Goal: Complete application form: Complete application form

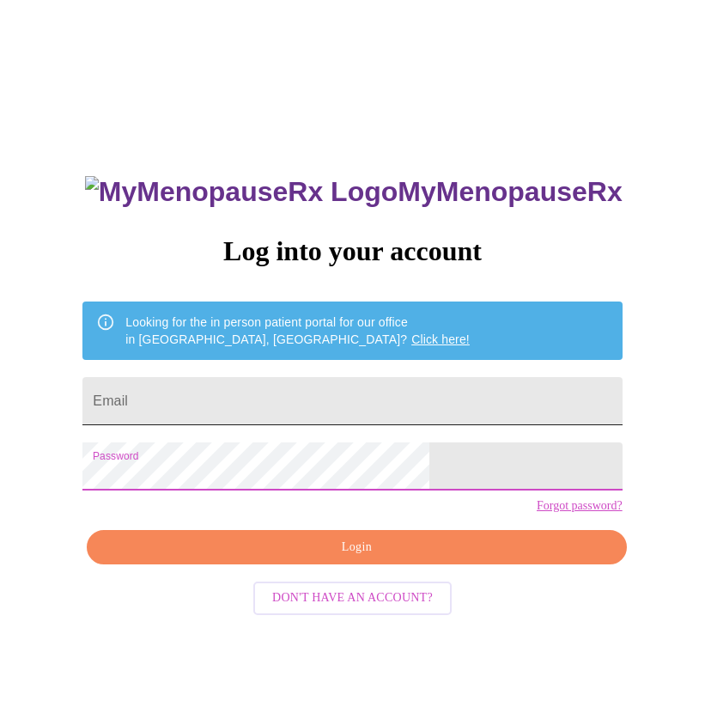
click at [288, 393] on input "Email" at bounding box center [351, 401] width 539 height 48
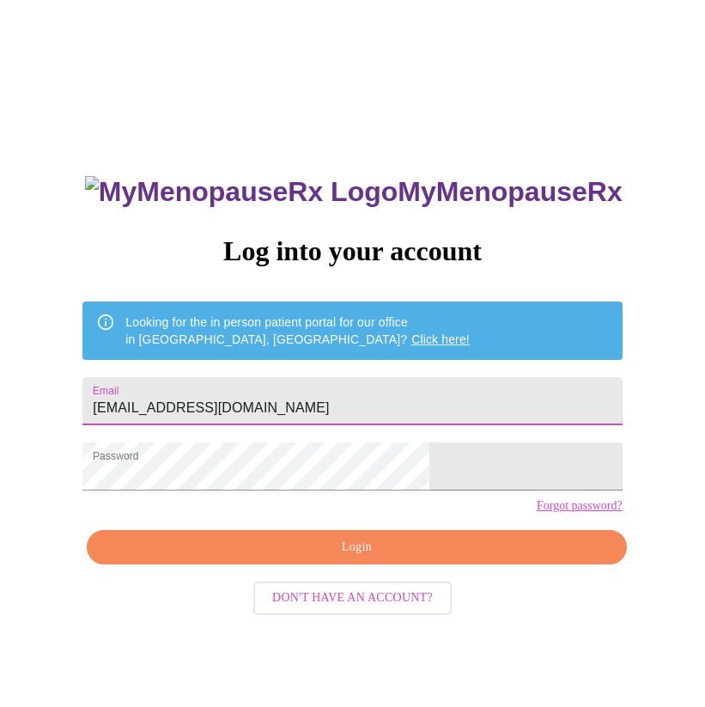
type input "[EMAIL_ADDRESS][DOMAIN_NAME]"
click at [606, 464] on div "MyMenopauseRx Log into your account Looking for the in person patient portal fo…" at bounding box center [352, 431] width 691 height 849
click at [315, 558] on span "Login" at bounding box center [357, 547] width 500 height 21
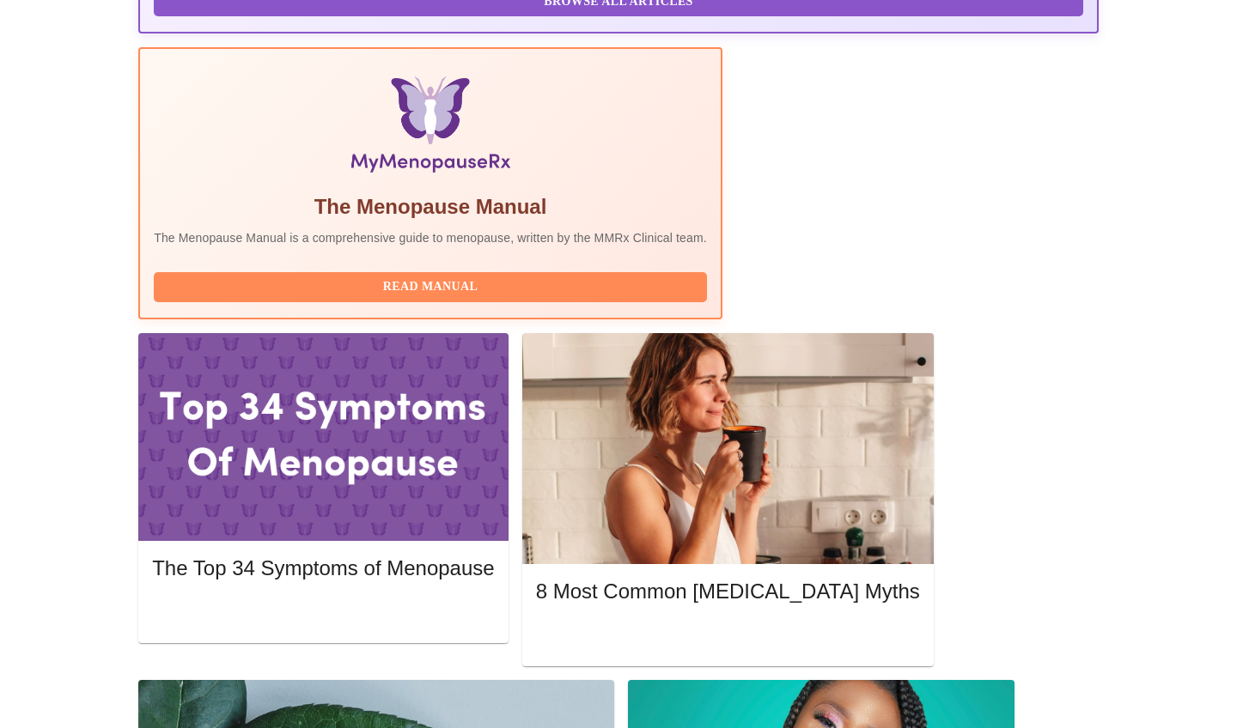
scroll to position [521, 0]
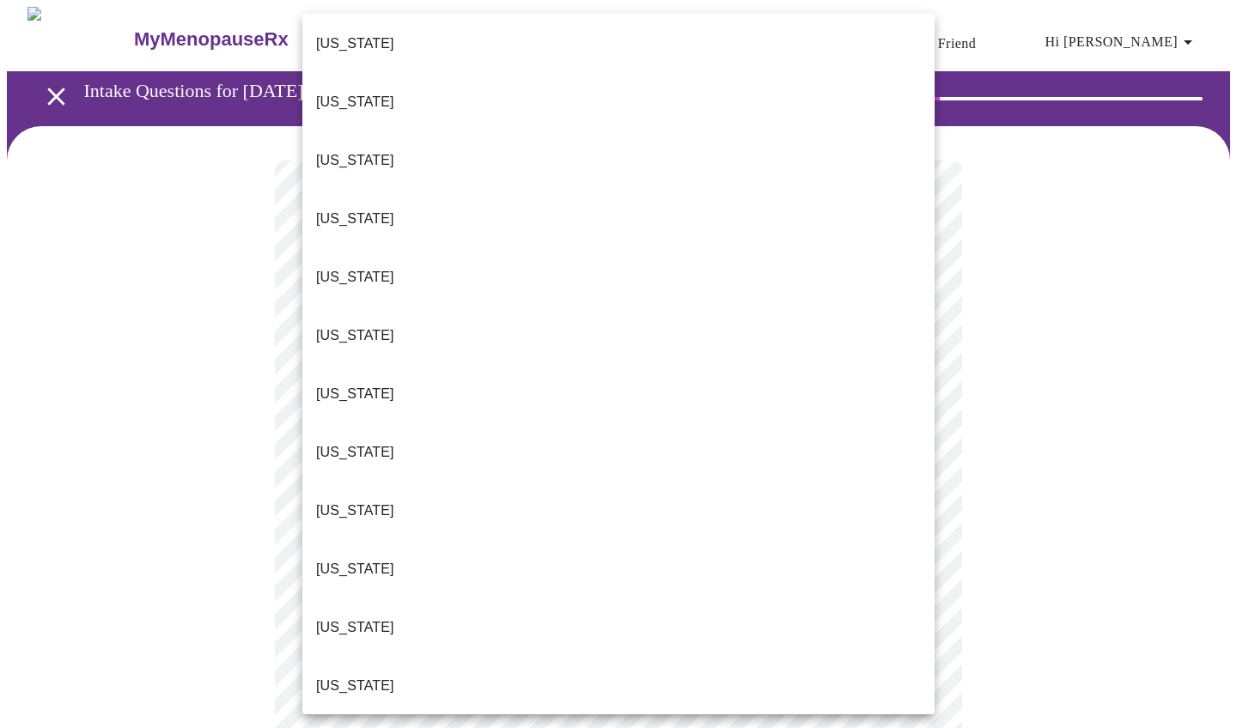
scroll to position [453, 0]
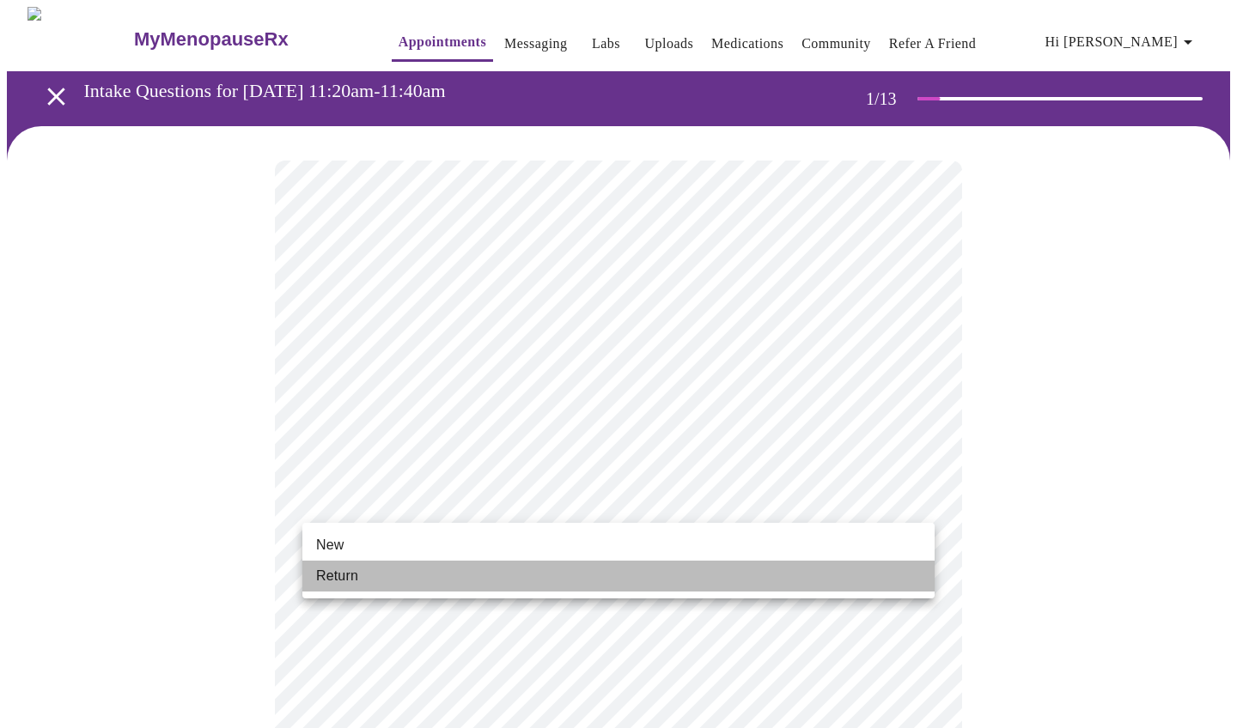
click at [441, 575] on li "Return" at bounding box center [618, 576] width 632 height 31
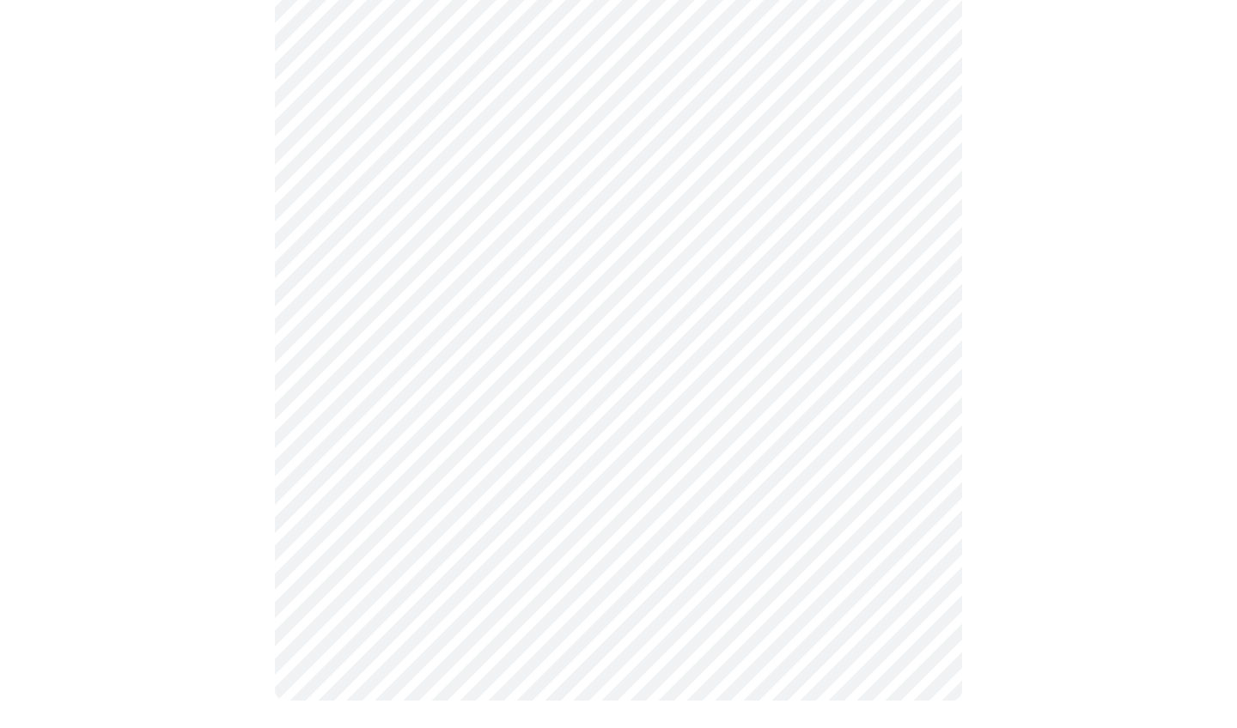
scroll to position [0, 0]
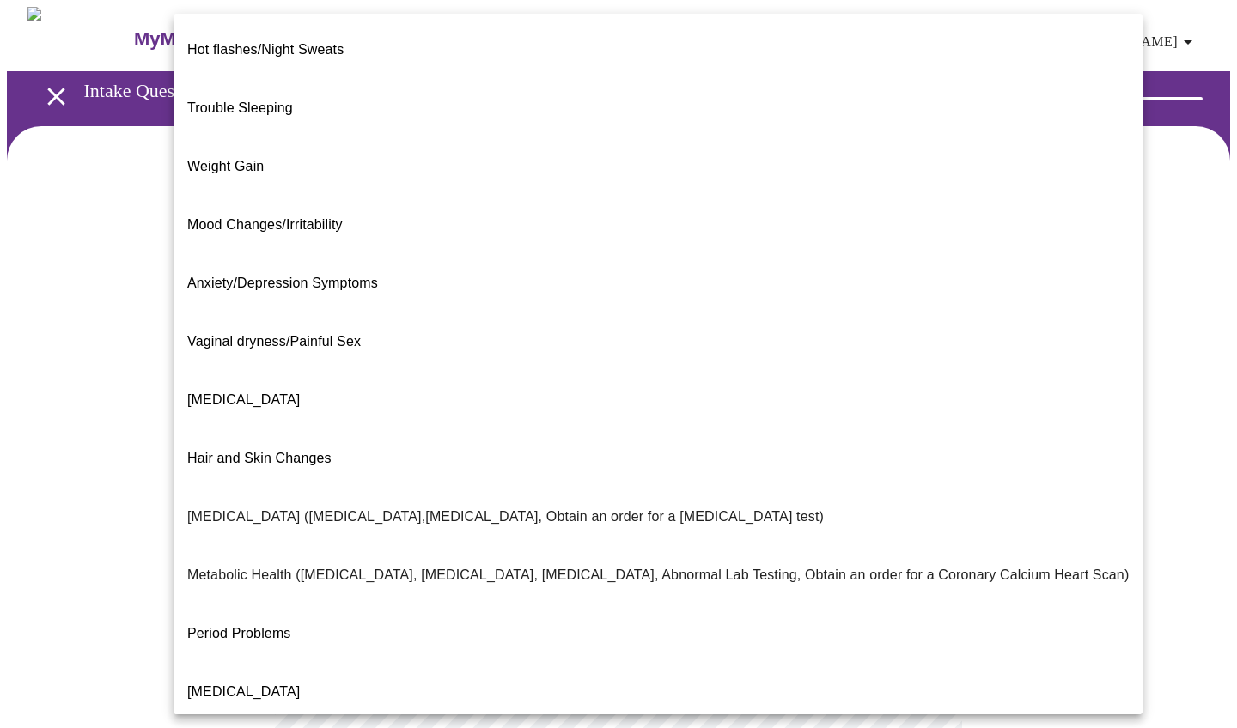
click at [704, 353] on body "MyMenopauseRx Appointments Messaging Labs Uploads Medications Community Refer a…" at bounding box center [618, 522] width 1223 height 1030
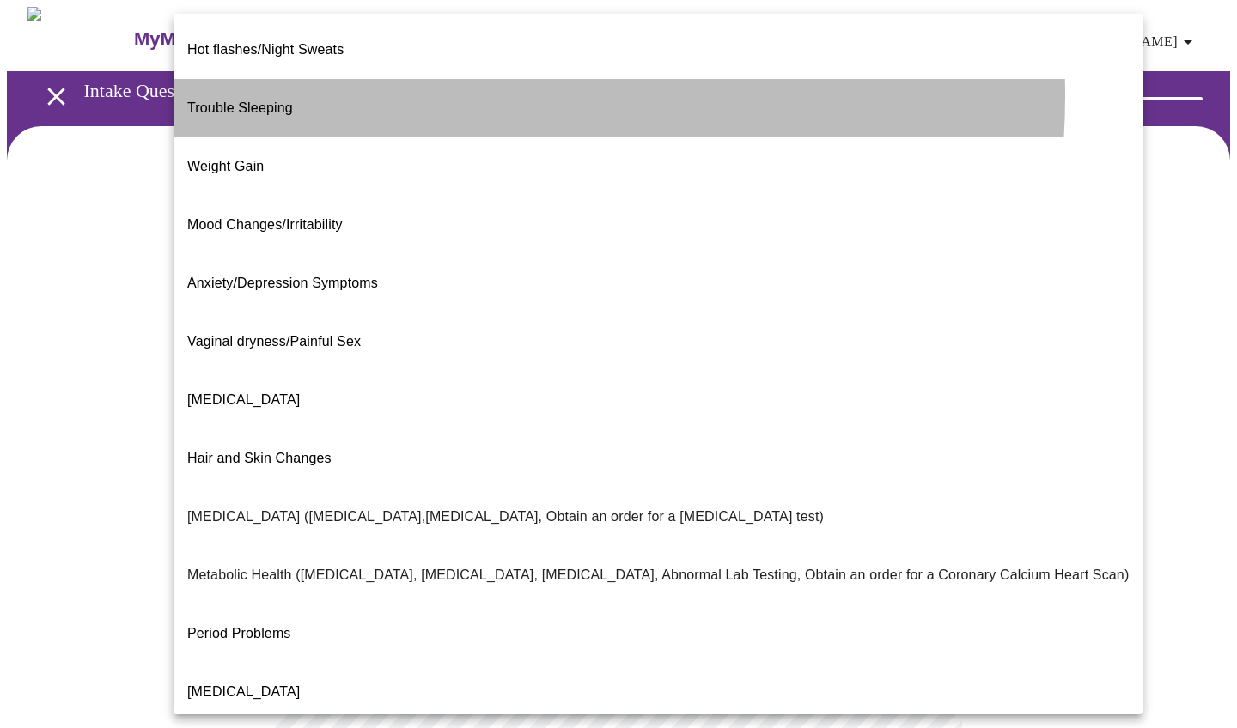
click at [382, 82] on li "Trouble Sleeping" at bounding box center [657, 108] width 969 height 58
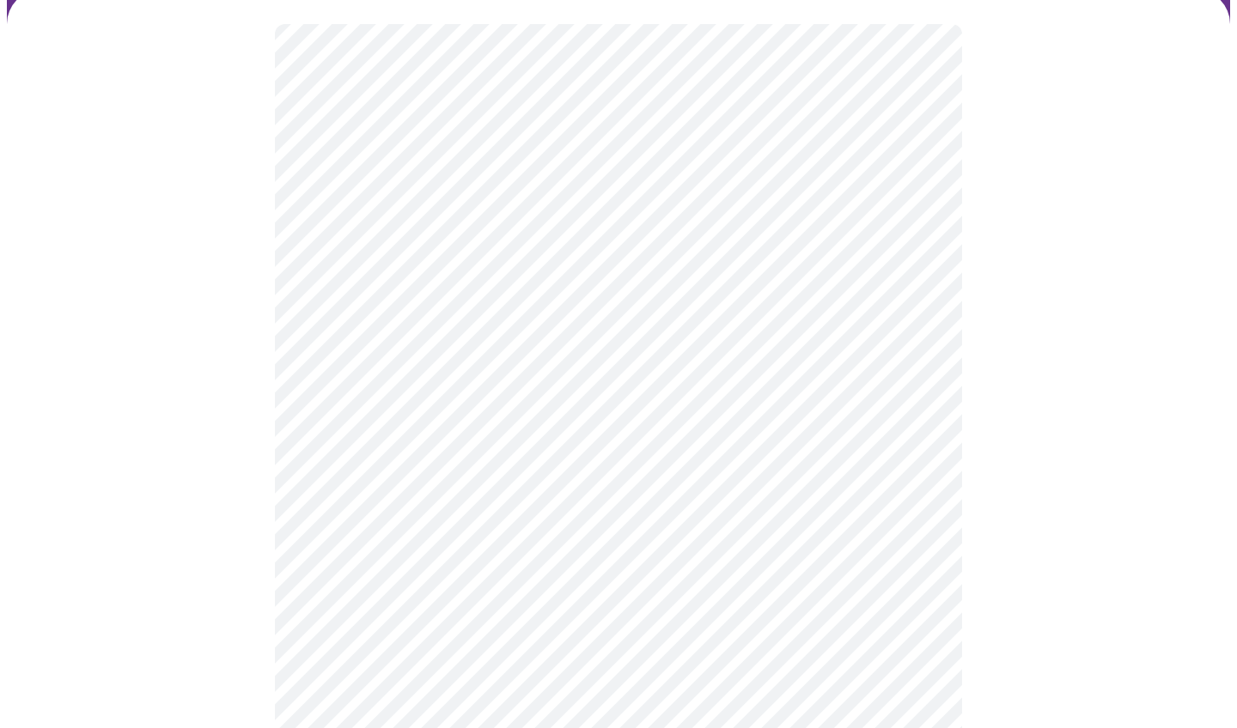
scroll to position [139, 0]
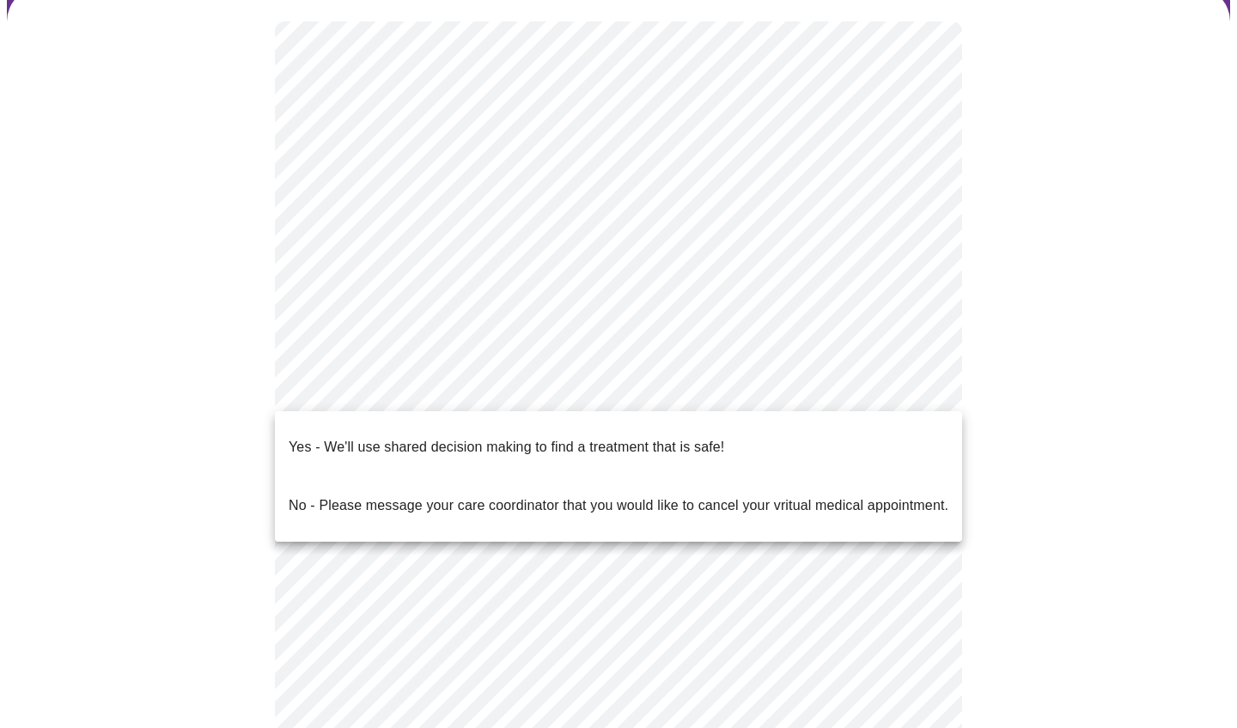
click at [642, 398] on body "MyMenopauseRx Appointments Messaging Labs Uploads Medications Community Refer a…" at bounding box center [618, 378] width 1223 height 1020
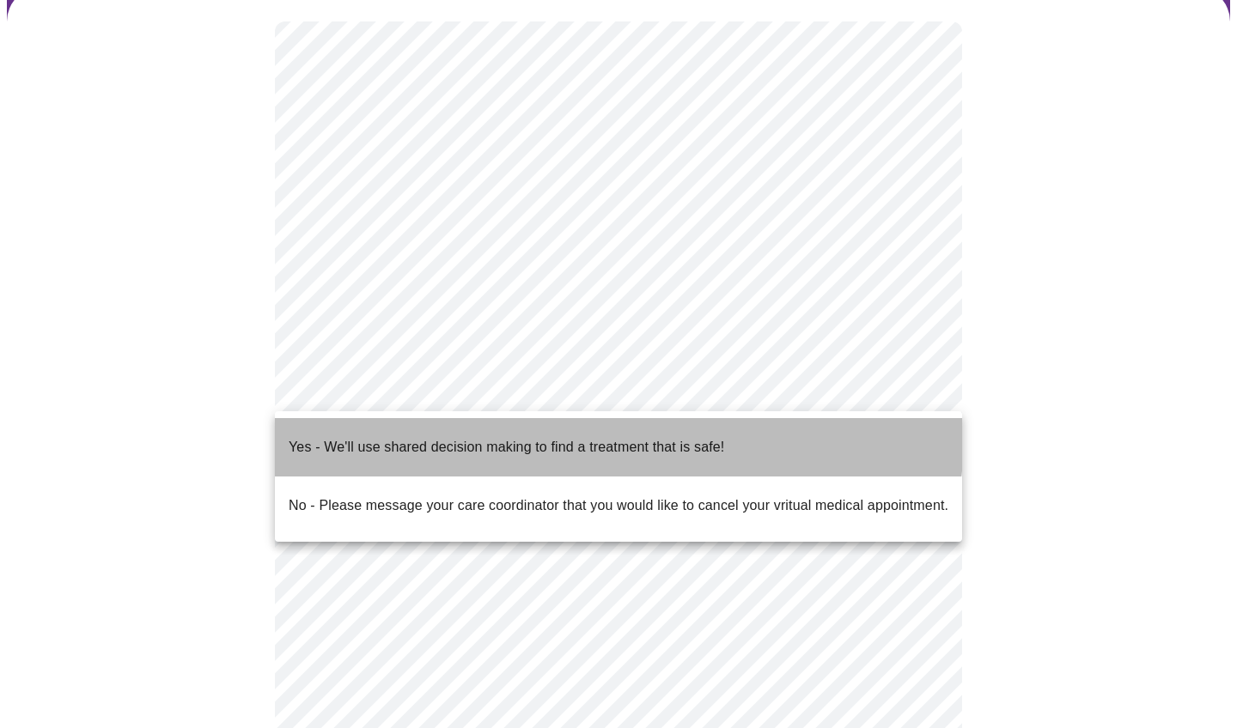
click at [605, 437] on p "Yes - We'll use shared decision making to find a treatment that is safe!" at bounding box center [506, 447] width 435 height 21
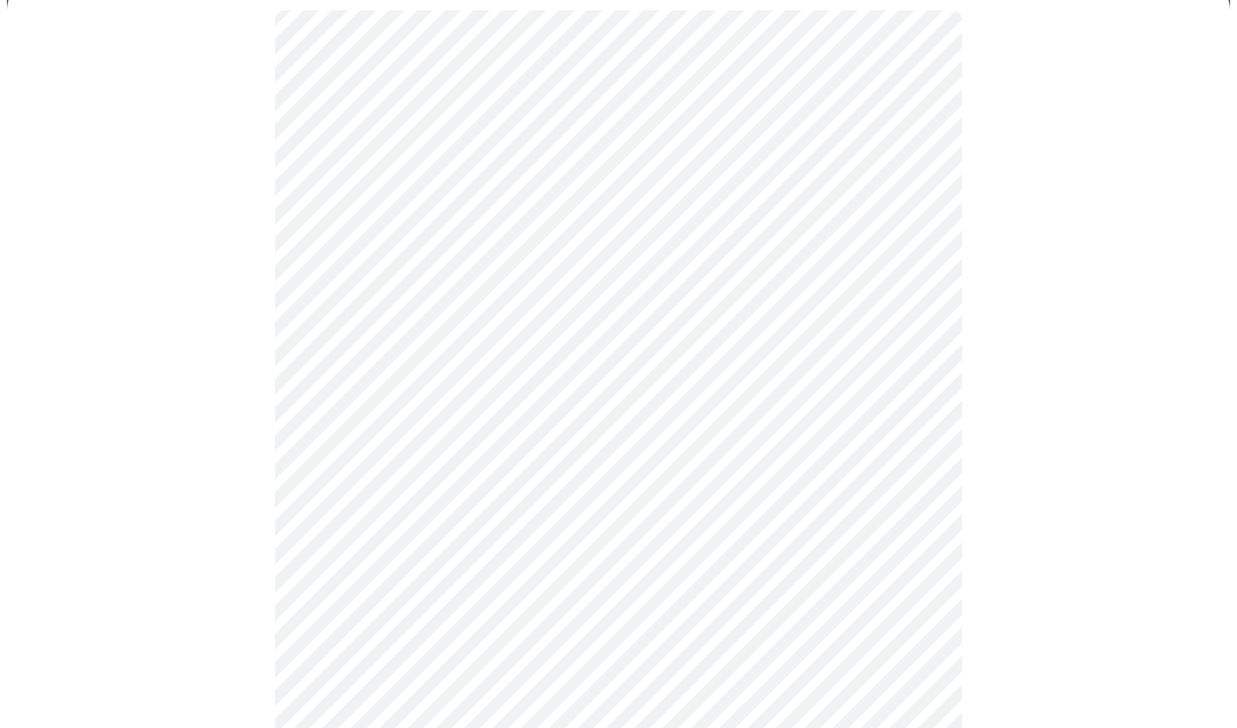
scroll to position [148, 0]
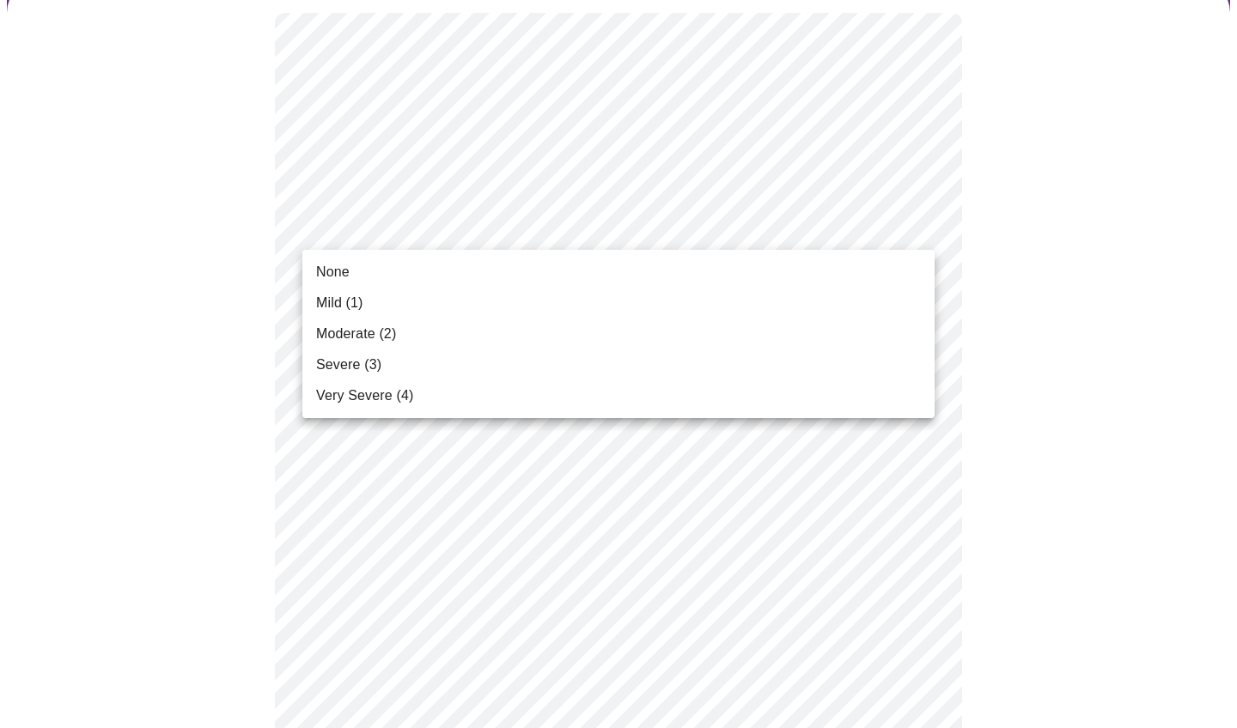
click at [690, 344] on li "Moderate (2)" at bounding box center [618, 334] width 632 height 31
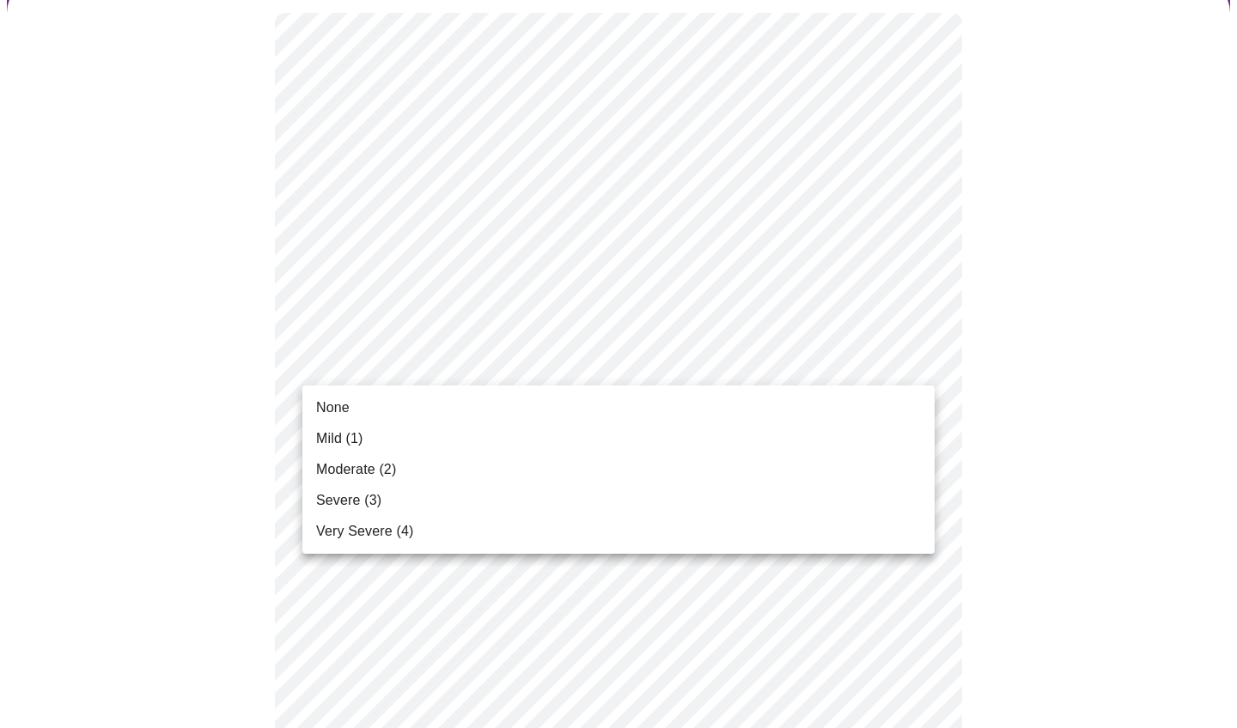
click at [659, 432] on li "Mild (1)" at bounding box center [618, 438] width 632 height 31
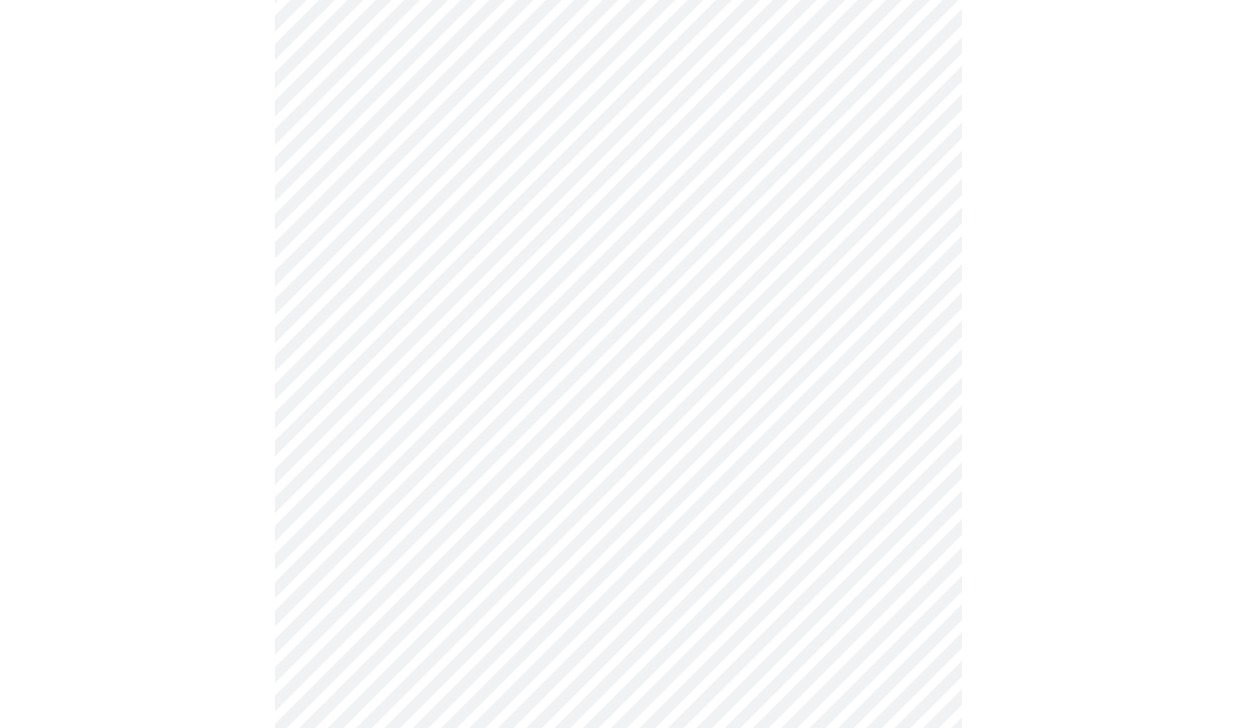
scroll to position [260, 0]
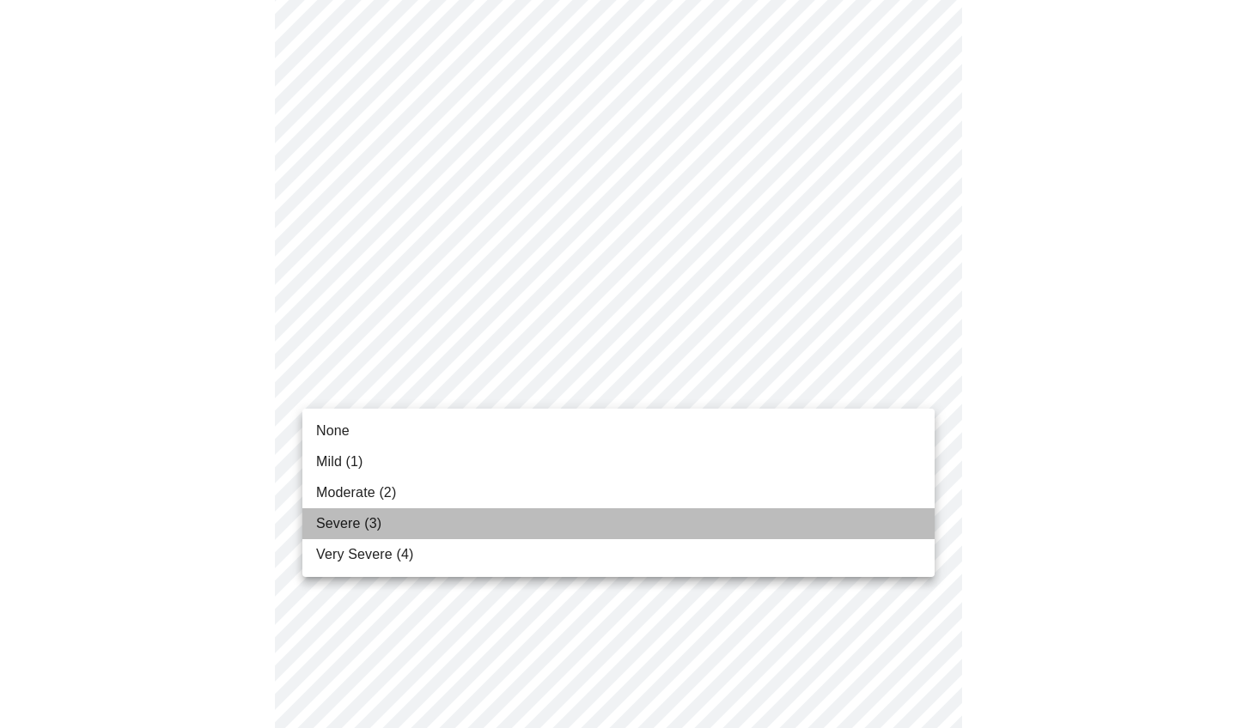
click at [512, 526] on li "Severe (3)" at bounding box center [618, 523] width 632 height 31
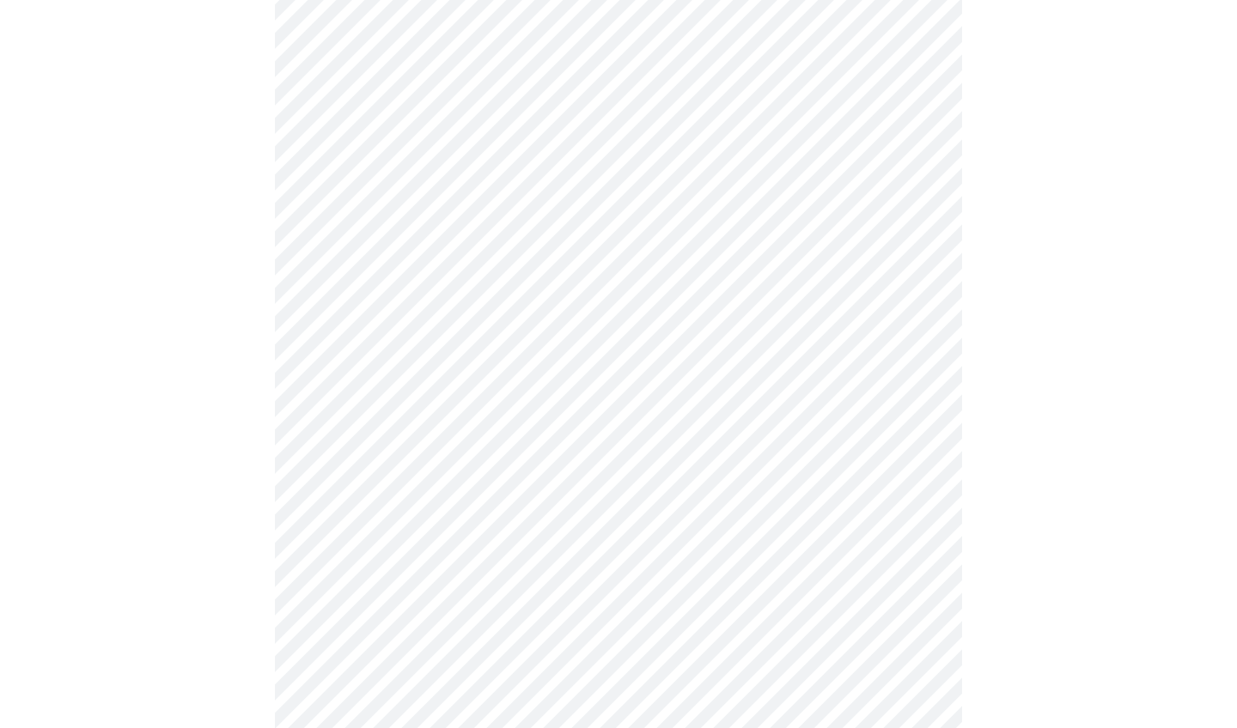
scroll to position [387, 0]
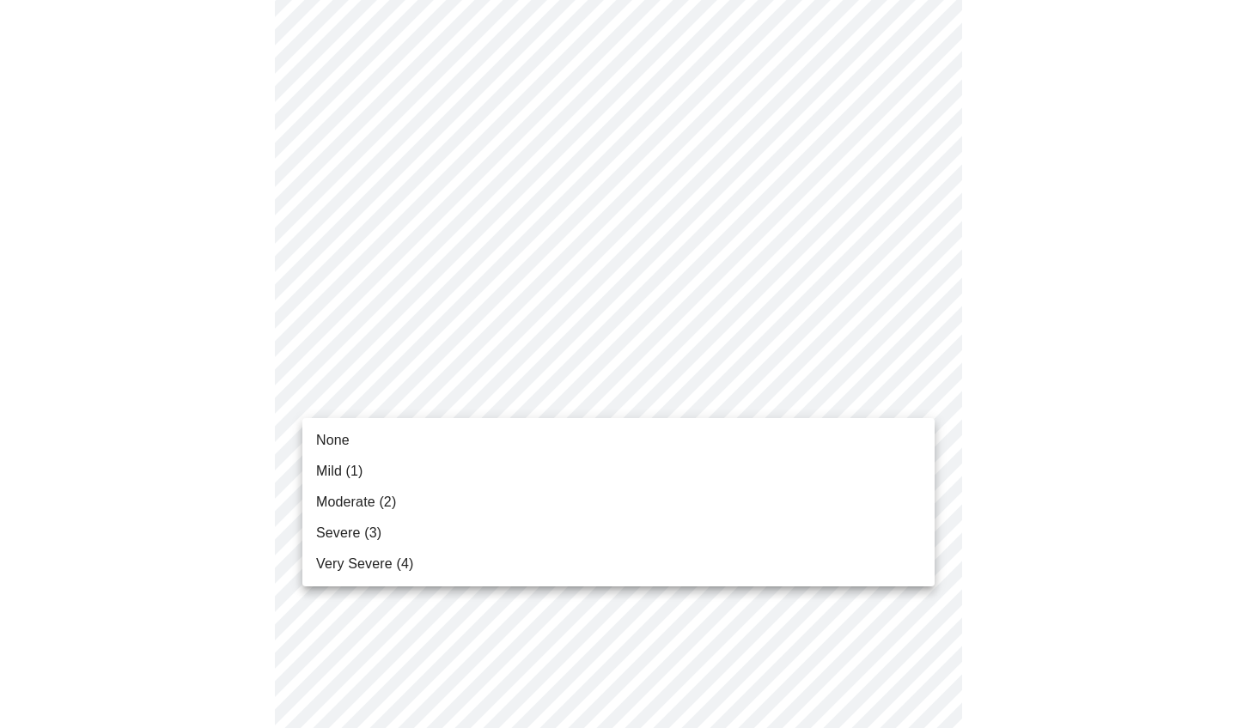
click at [704, 395] on body "MyMenopauseRx Appointments Messaging Labs Uploads Medications Community Refer a…" at bounding box center [618, 723] width 1223 height 2206
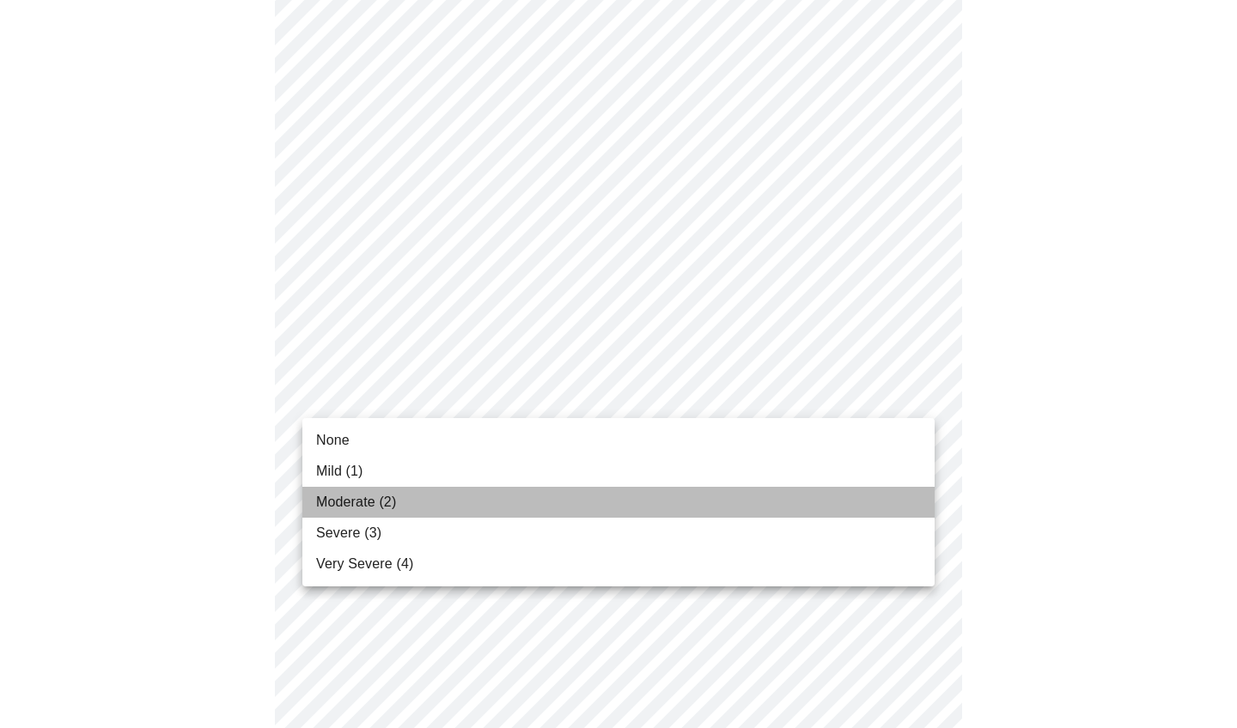
click at [626, 499] on li "Moderate (2)" at bounding box center [618, 502] width 632 height 31
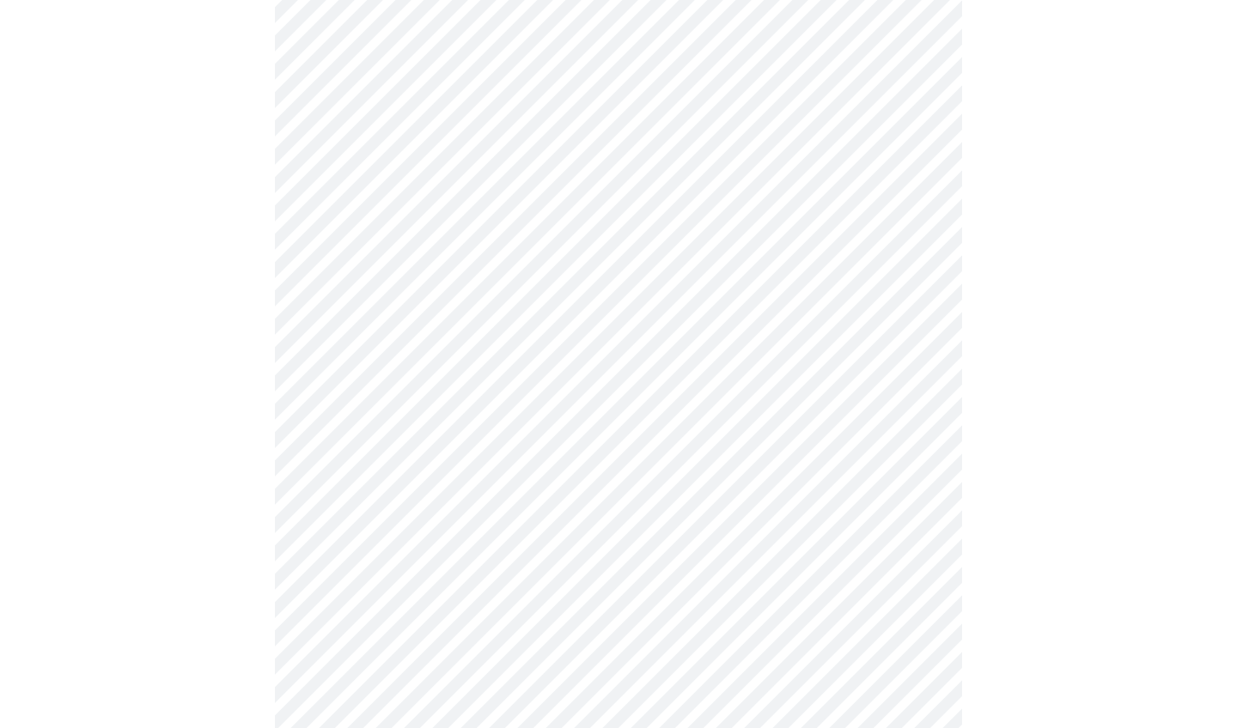
scroll to position [524, 0]
click at [704, 371] on body "MyMenopauseRx Appointments Messaging Labs Uploads Medications Community Refer a…" at bounding box center [618, 574] width 1223 height 2182
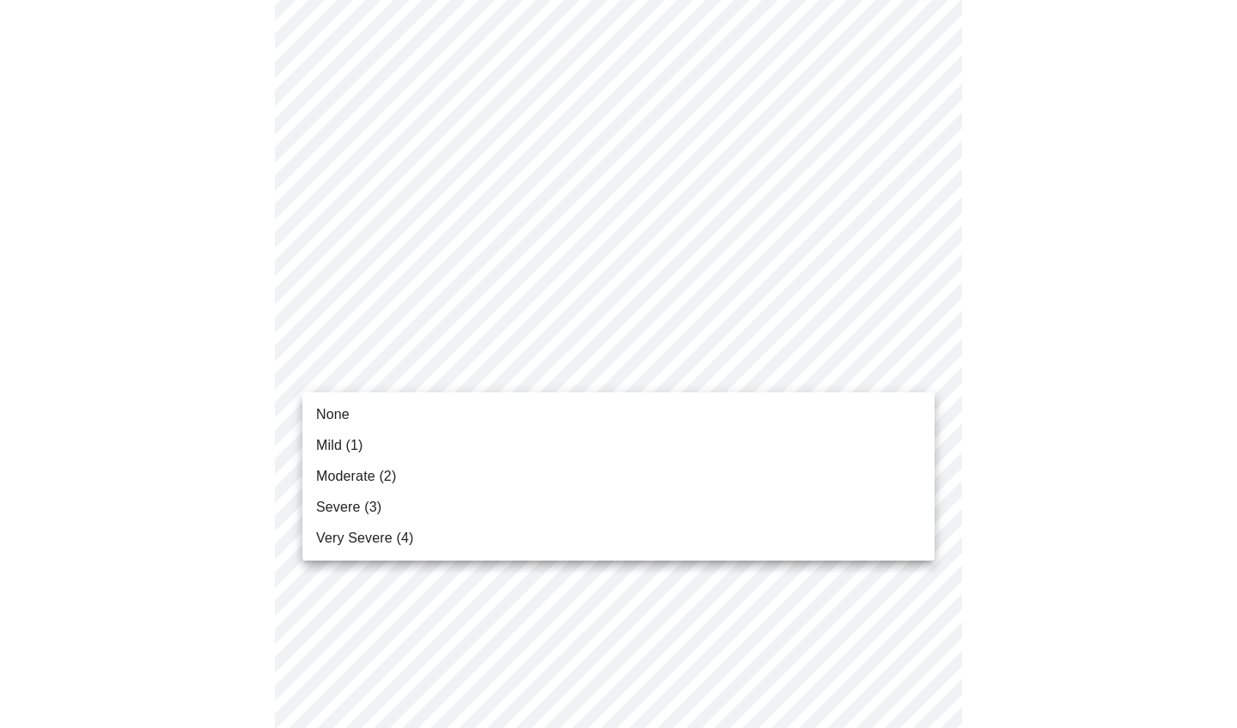
click at [673, 449] on li "Mild (1)" at bounding box center [618, 445] width 632 height 31
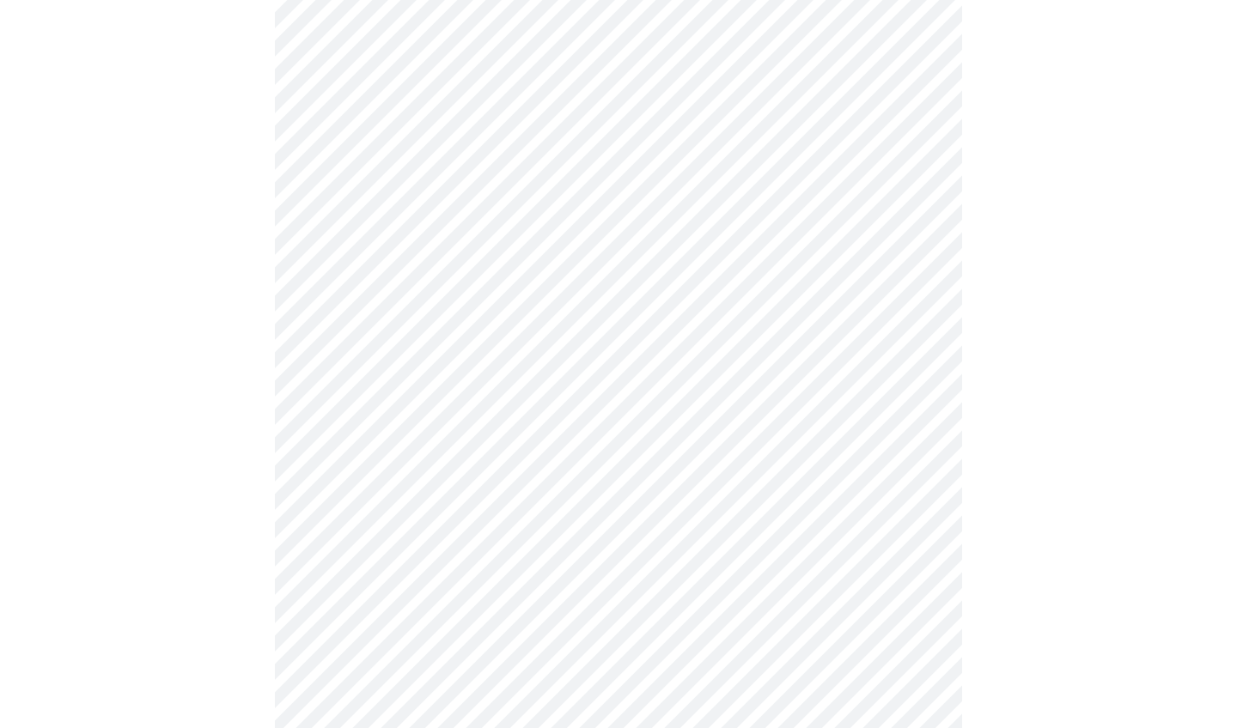
scroll to position [631, 0]
click at [653, 369] on body "MyMenopauseRx Appointments Messaging Labs Uploads Medications Community Refer a…" at bounding box center [618, 455] width 1223 height 2159
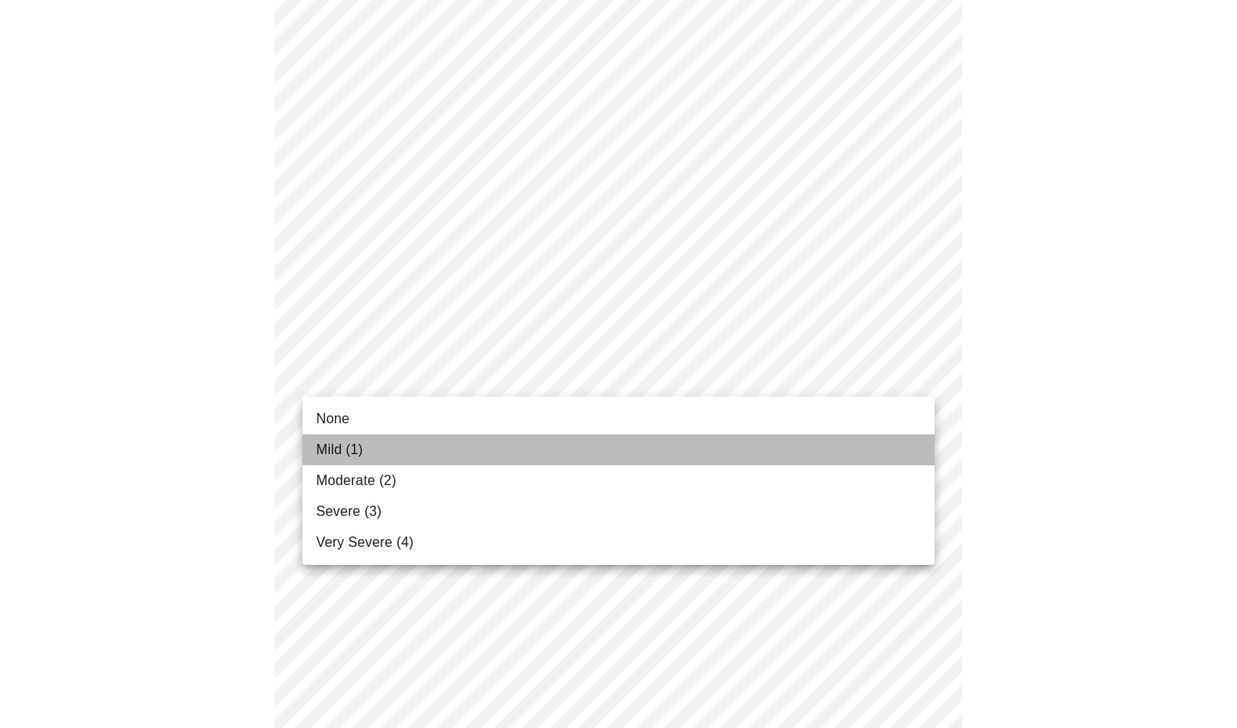
click at [575, 454] on li "Mild (1)" at bounding box center [618, 450] width 632 height 31
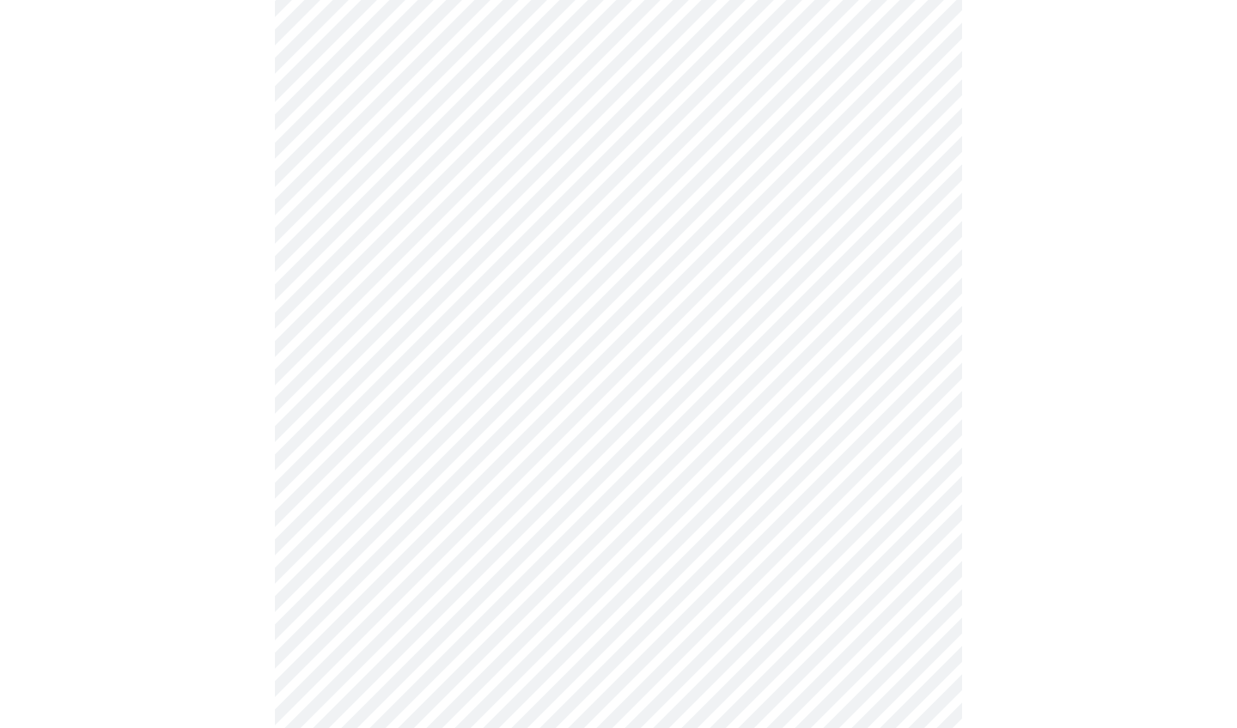
scroll to position [757, 0]
click at [581, 396] on body "MyMenopauseRx Appointments Messaging Labs Uploads Medications Community Refer a…" at bounding box center [618, 318] width 1223 height 2136
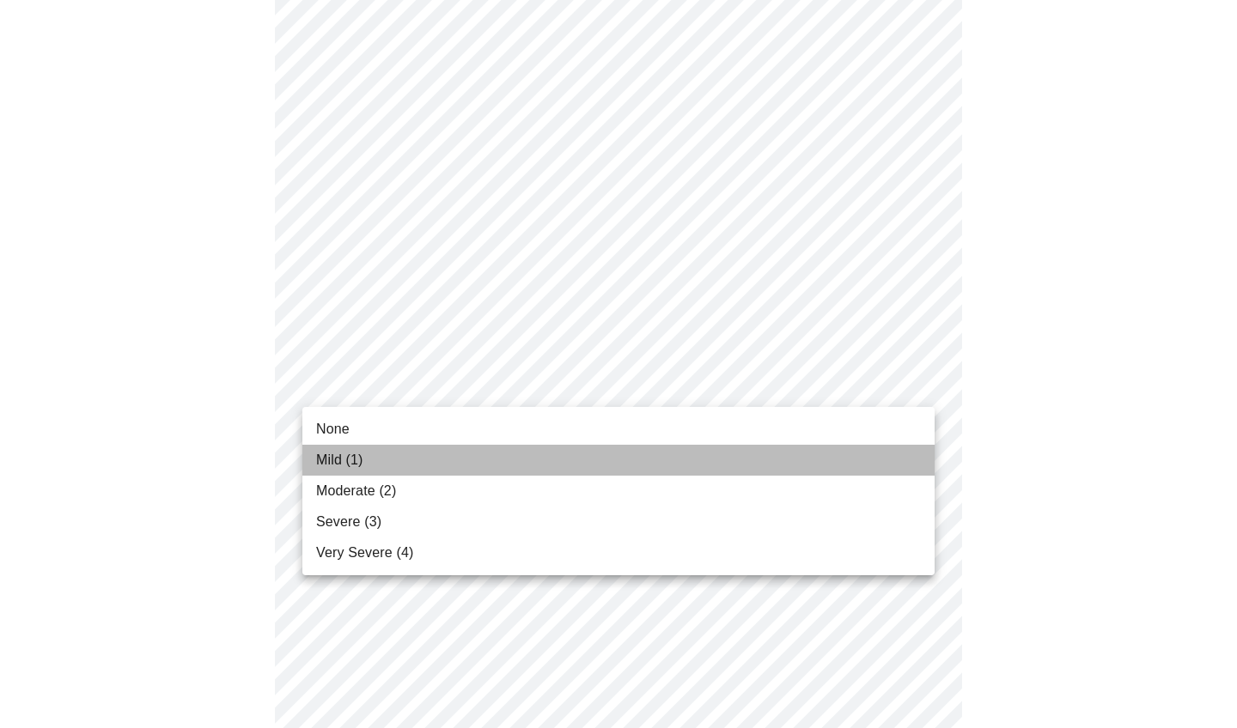
click at [547, 457] on li "Mild (1)" at bounding box center [618, 460] width 632 height 31
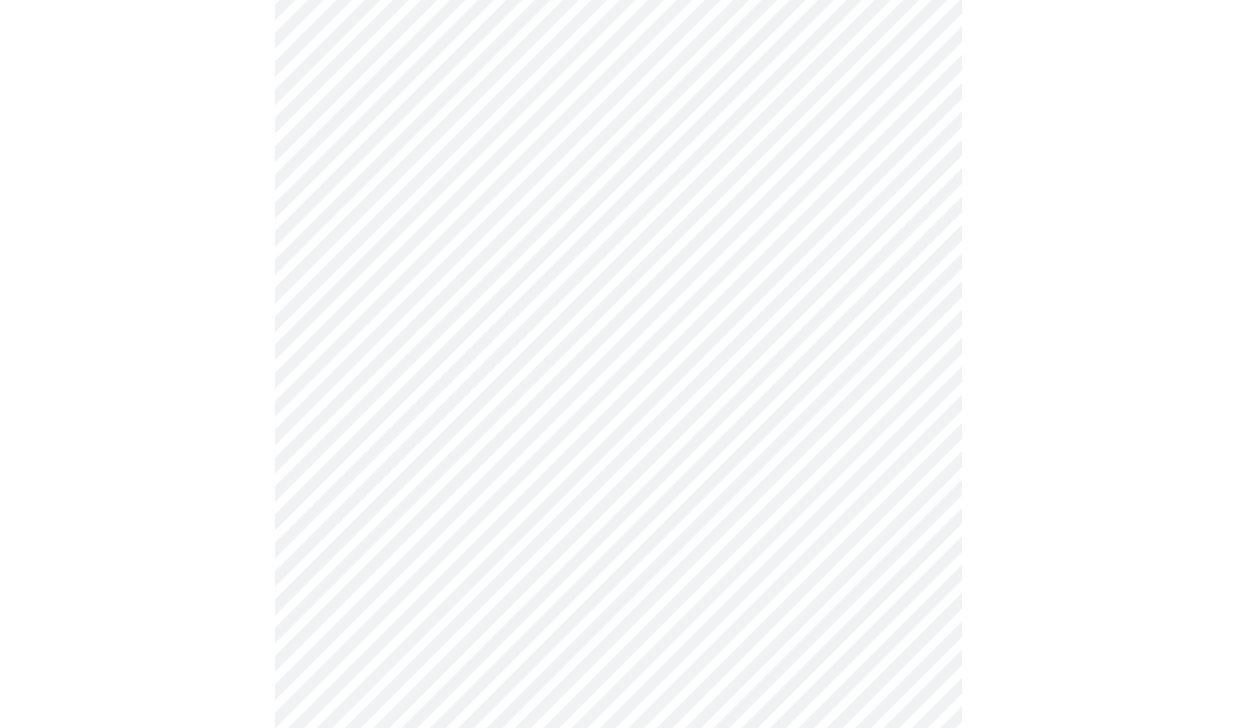
scroll to position [870, 0]
click at [552, 405] on body "MyMenopauseRx Appointments Messaging Labs Uploads Medications Community Refer a…" at bounding box center [618, 193] width 1223 height 2113
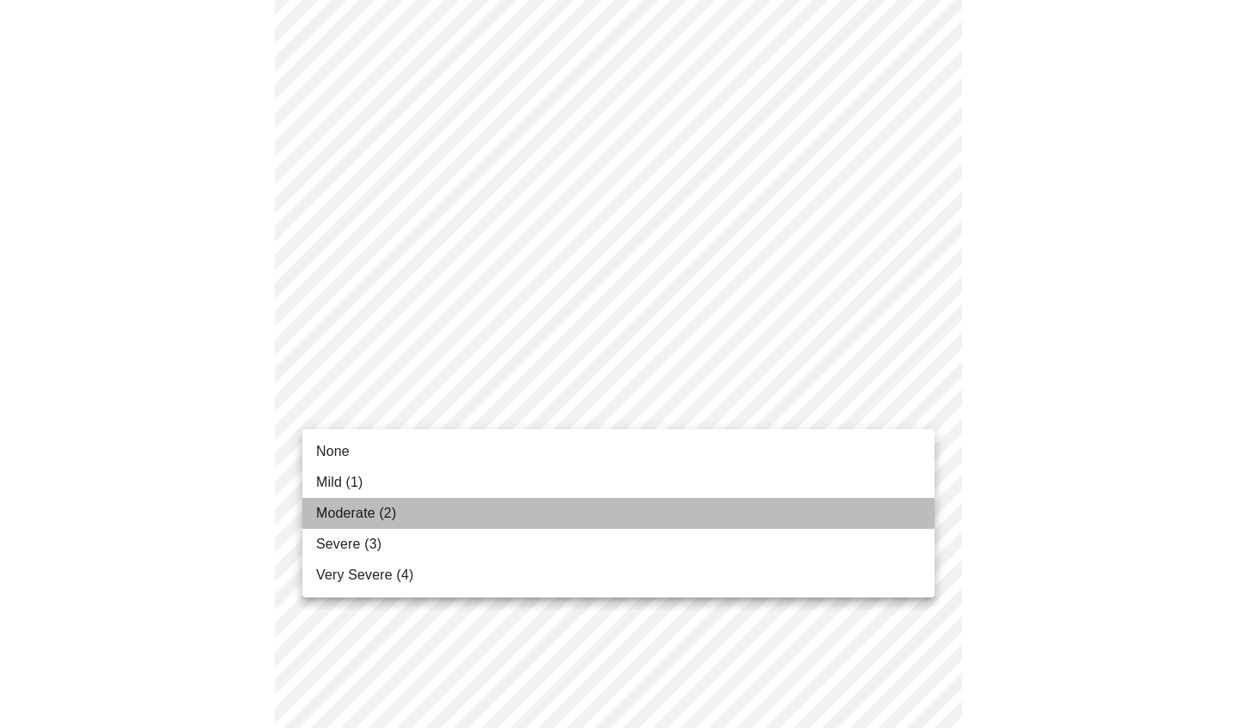
click at [489, 513] on li "Moderate (2)" at bounding box center [618, 513] width 632 height 31
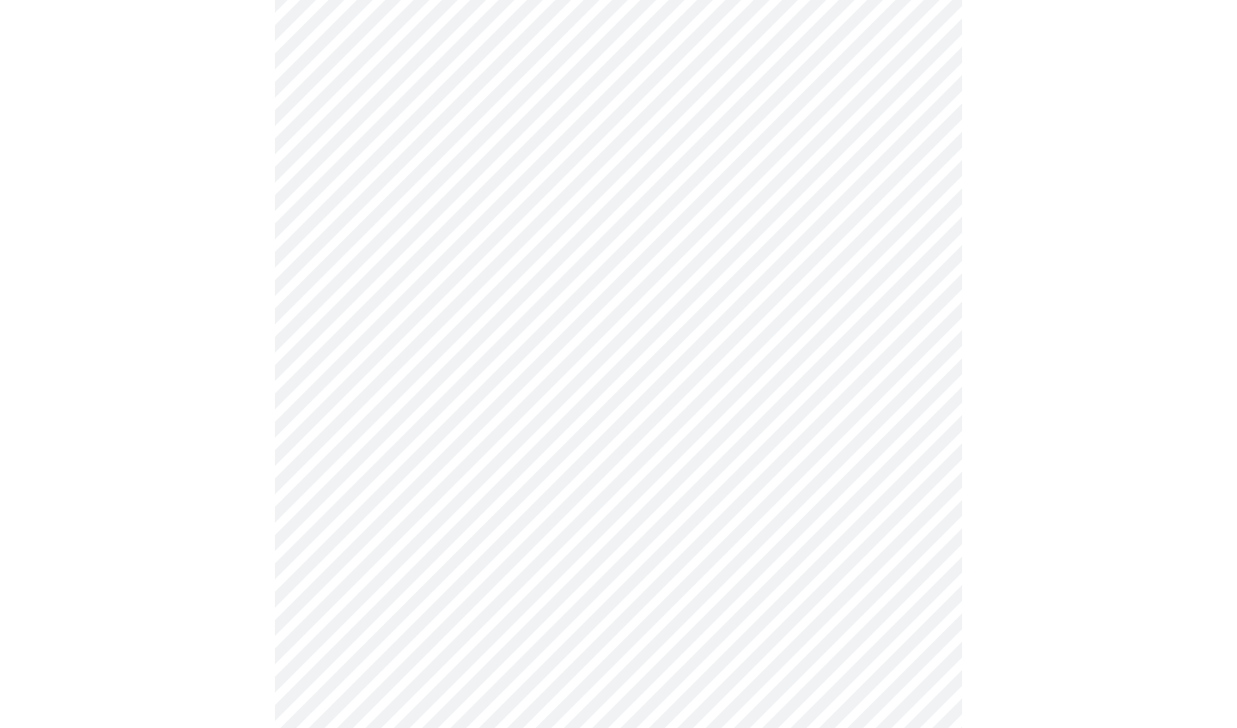
scroll to position [992, 0]
click at [600, 436] on body "MyMenopauseRx Appointments Messaging Labs Uploads Medications Community Refer a…" at bounding box center [618, 60] width 1223 height 2090
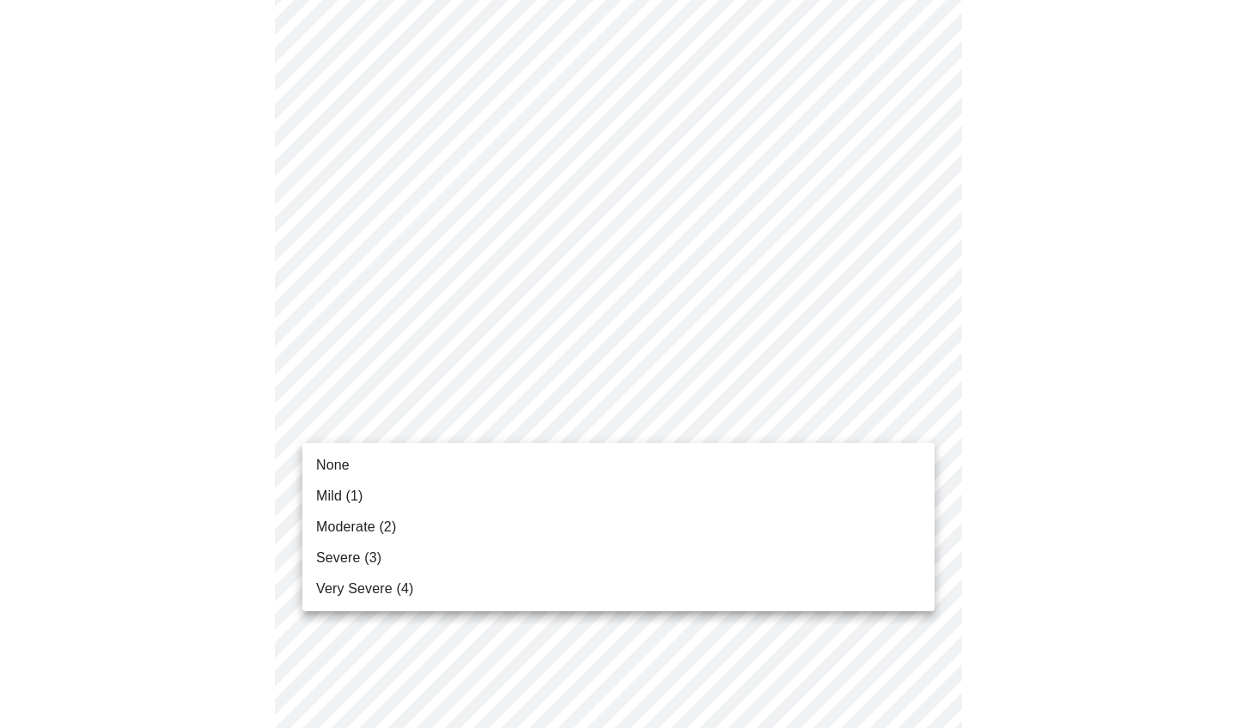
click at [543, 497] on li "Mild (1)" at bounding box center [618, 496] width 632 height 31
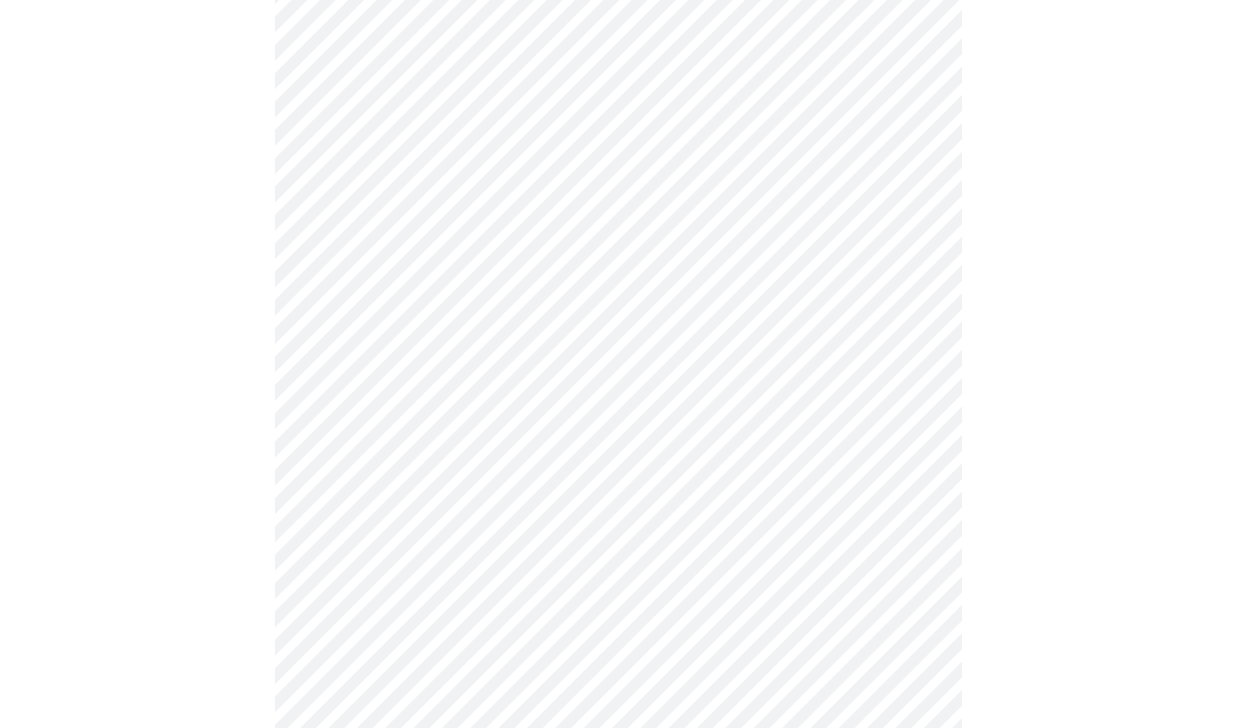
scroll to position [1207, 0]
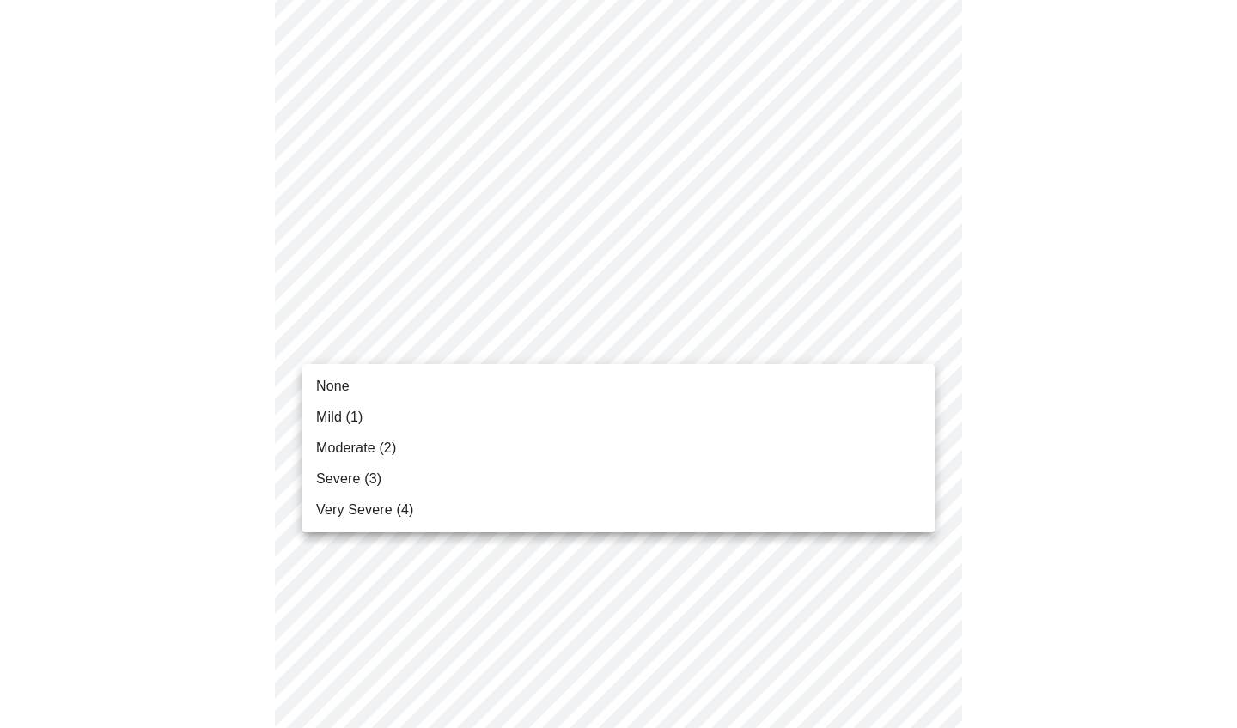
click at [505, 394] on li "None" at bounding box center [618, 386] width 632 height 31
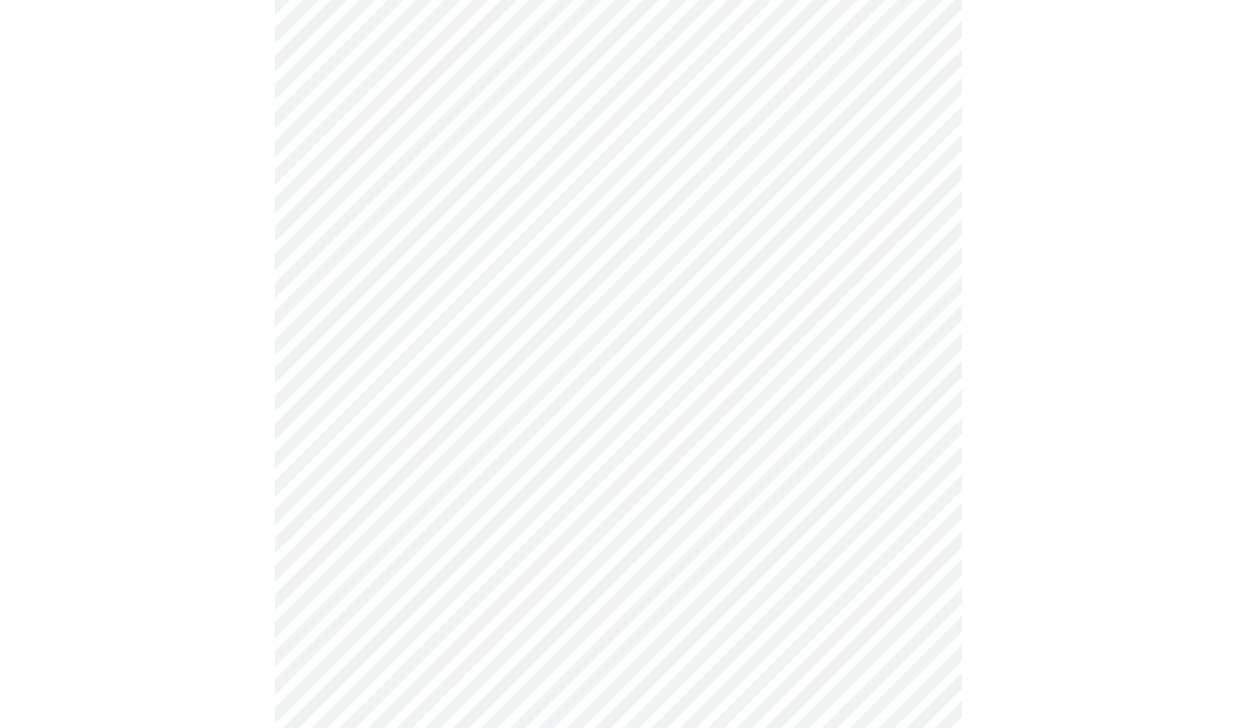
scroll to position [1299, 0]
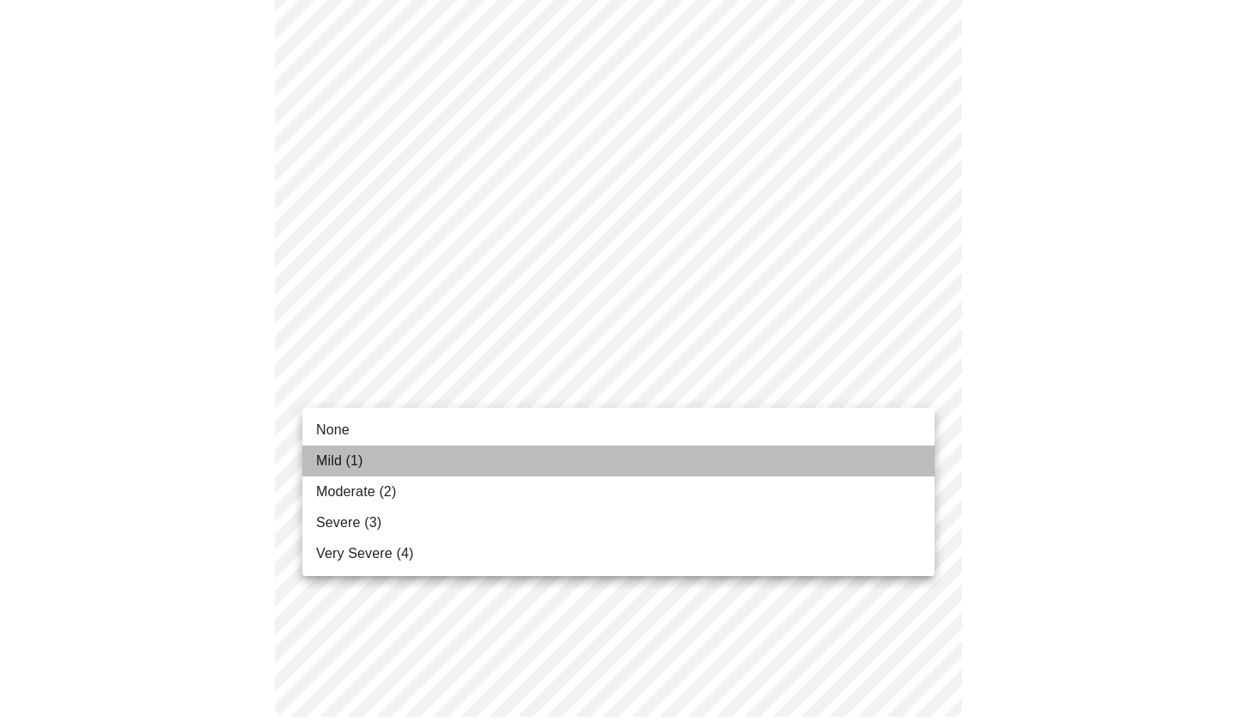
click at [611, 452] on li "Mild (1)" at bounding box center [618, 461] width 632 height 31
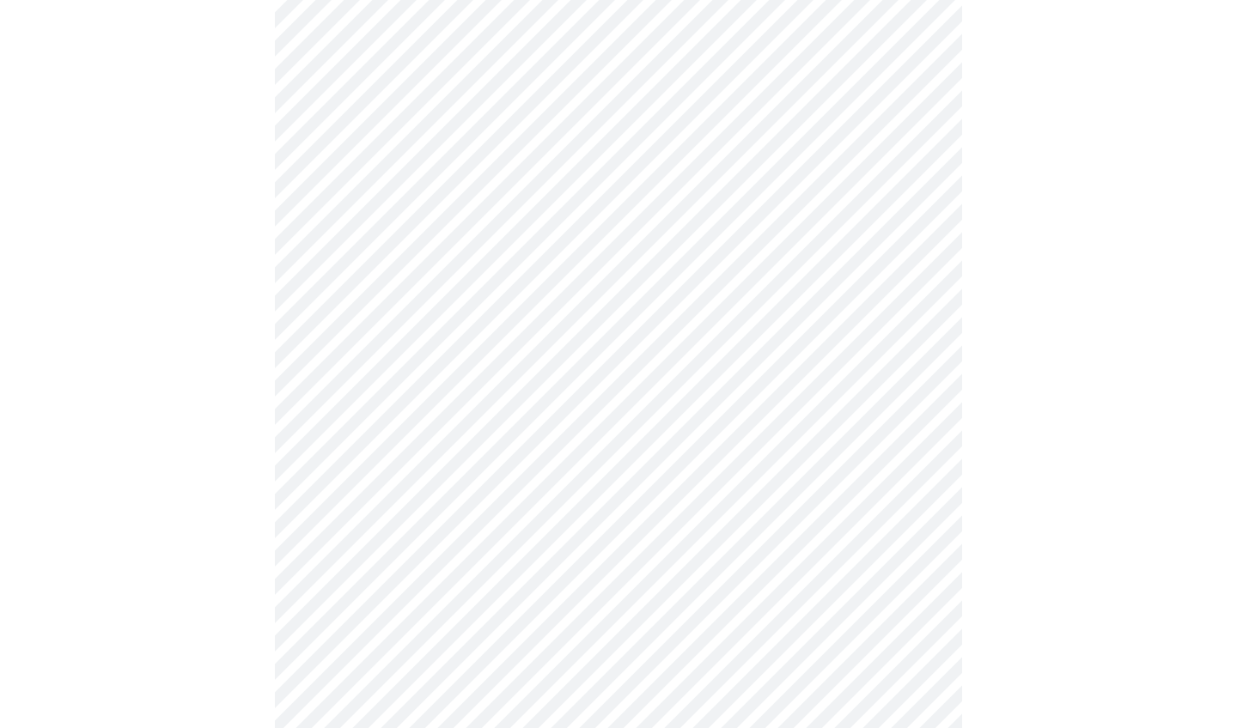
scroll to position [717, 0]
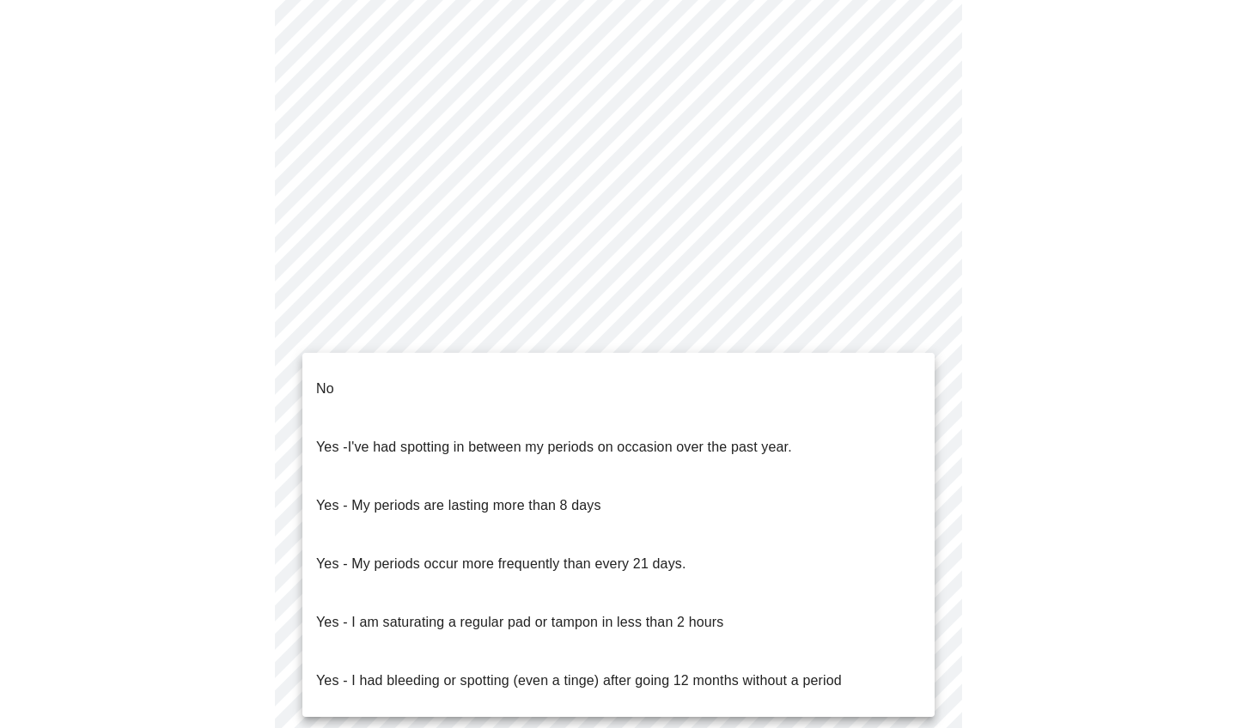
click at [704, 329] on body "MyMenopauseRx Appointments Messaging Labs Uploads Medications Community Refer a…" at bounding box center [618, 135] width 1223 height 1691
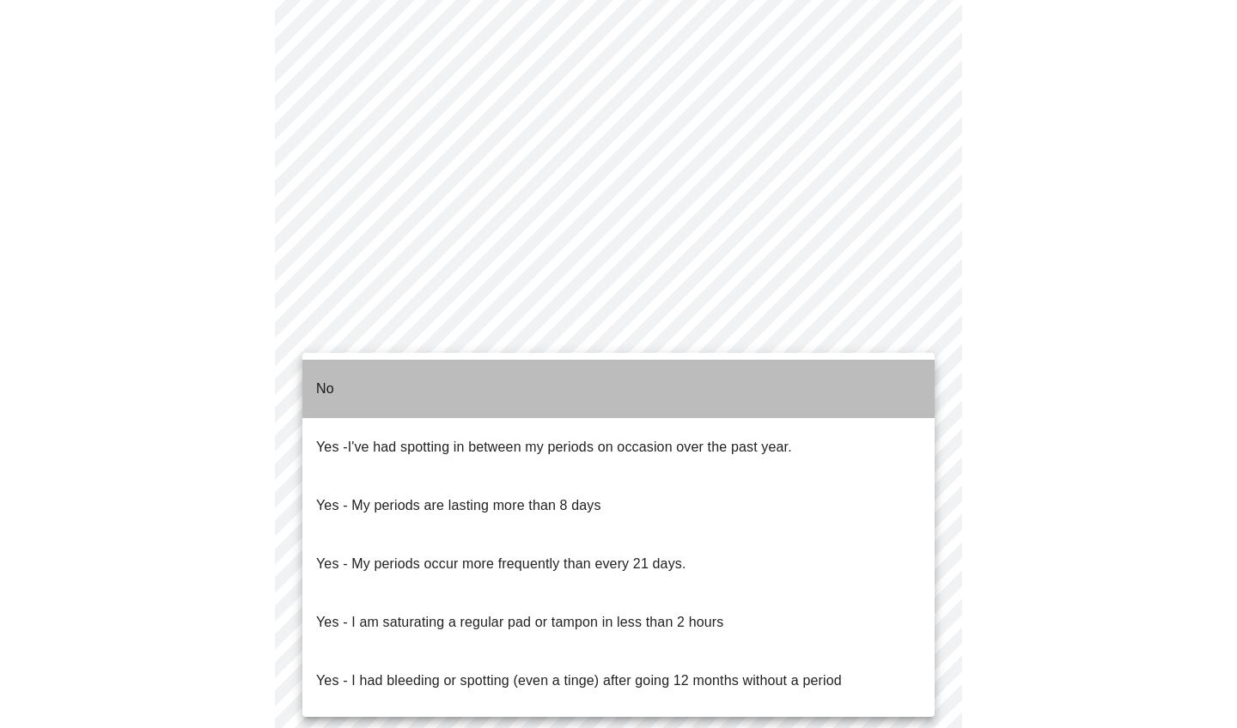
click at [704, 368] on li "No" at bounding box center [618, 389] width 632 height 58
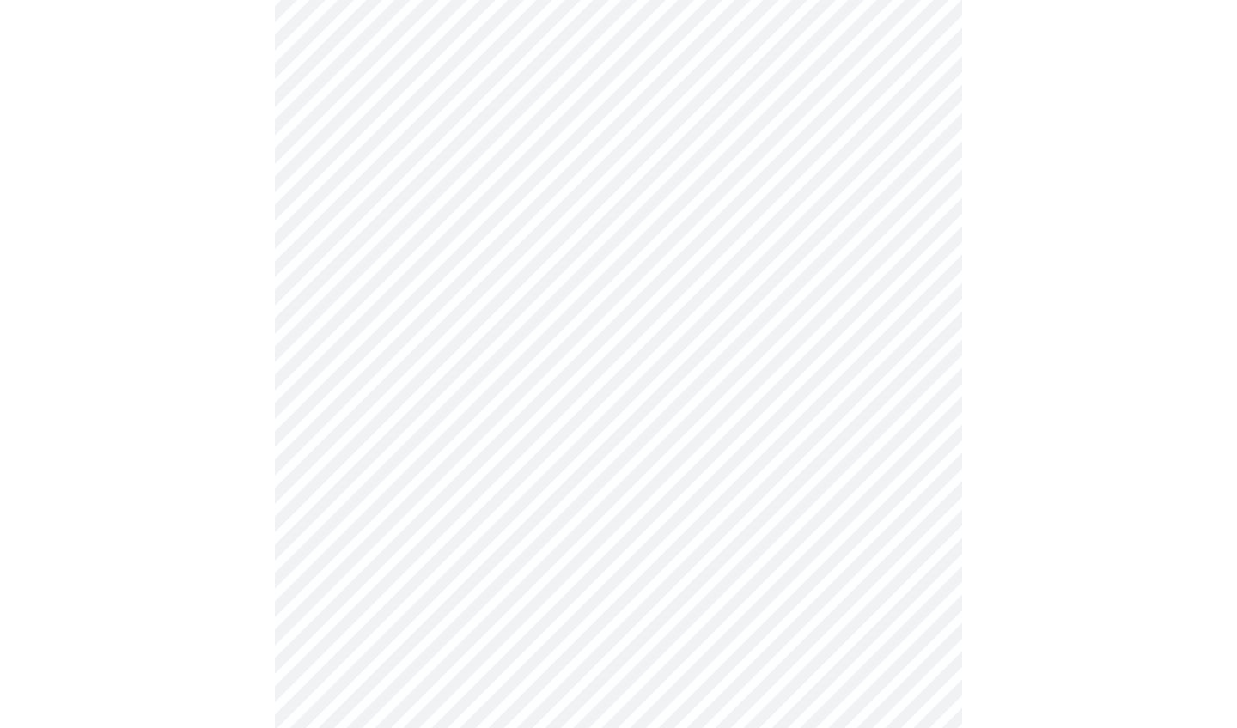
scroll to position [825, 0]
click at [704, 342] on body "MyMenopauseRx Appointments Messaging Labs Uploads Medications Community Refer a…" at bounding box center [618, 23] width 1223 height 1682
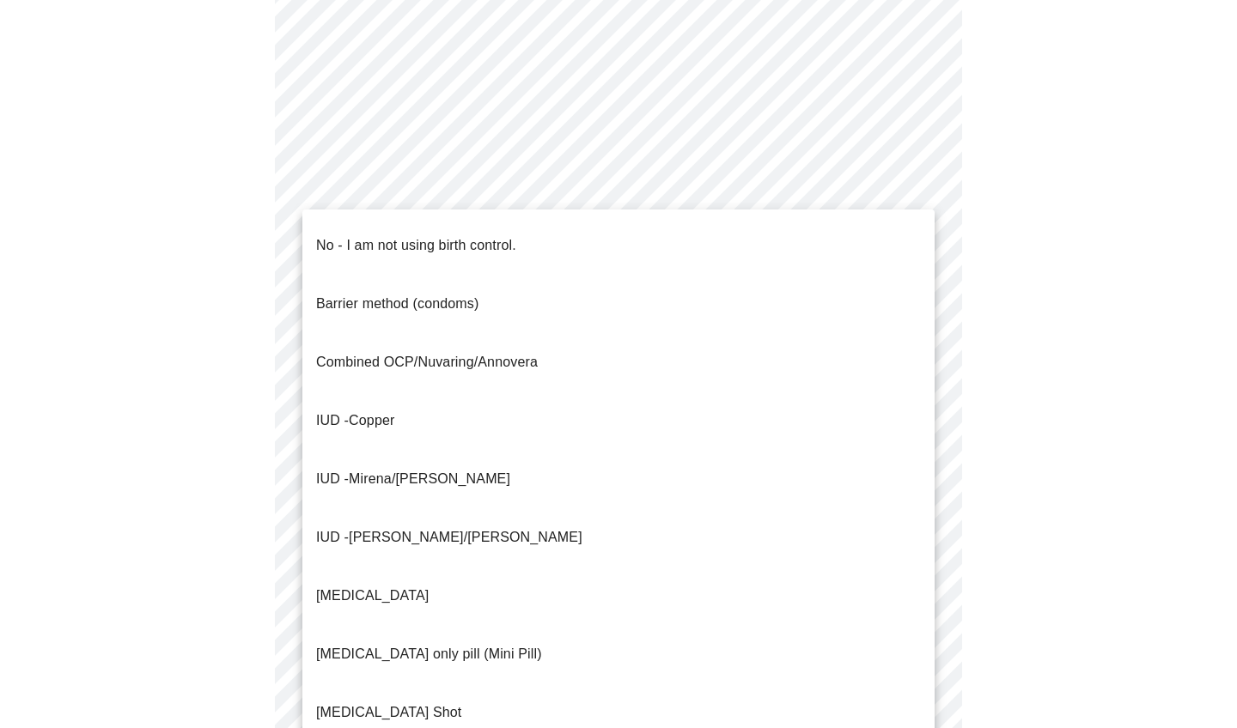
click at [641, 230] on li "No - I am not using birth control." at bounding box center [618, 245] width 632 height 58
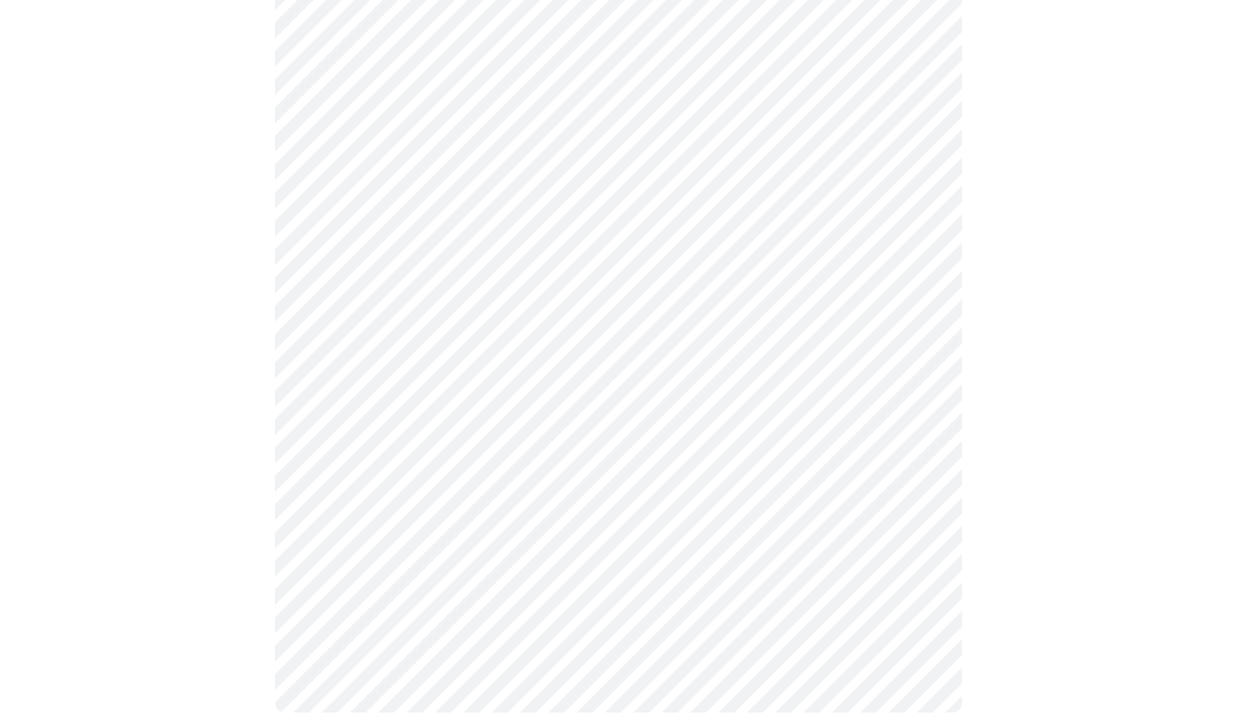
scroll to position [935, 0]
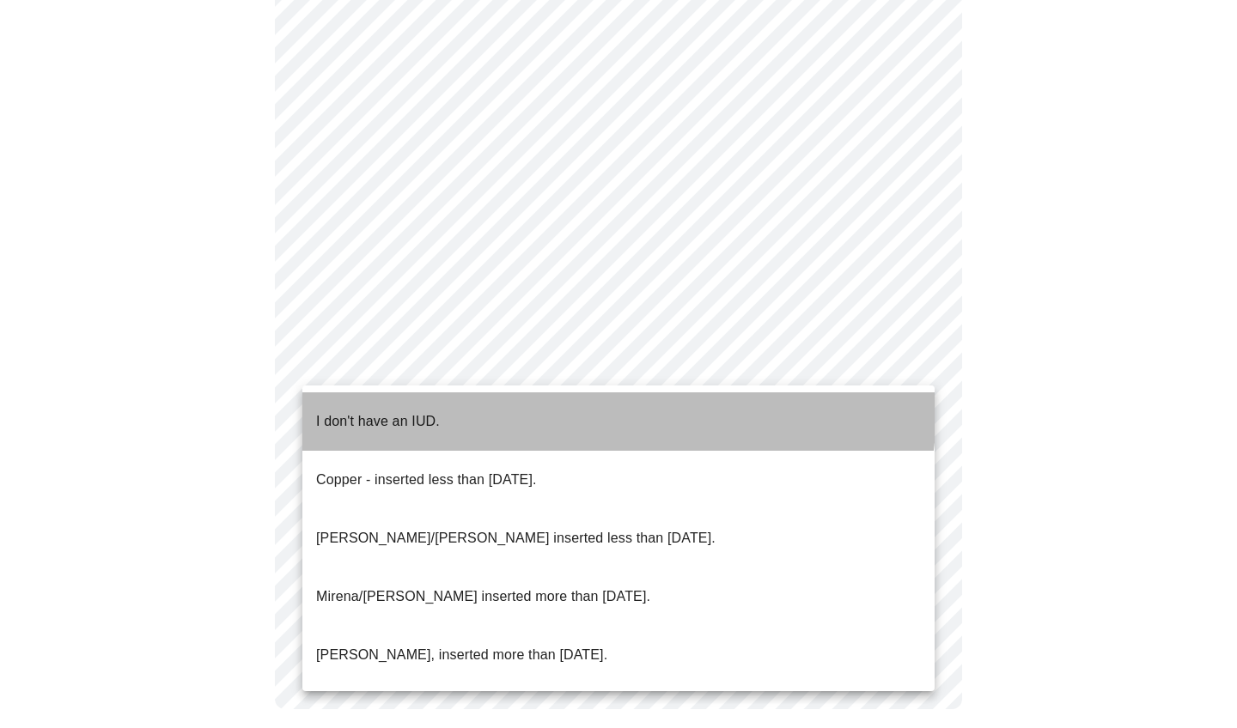
click at [616, 410] on li "I don't have an IUD." at bounding box center [618, 422] width 632 height 58
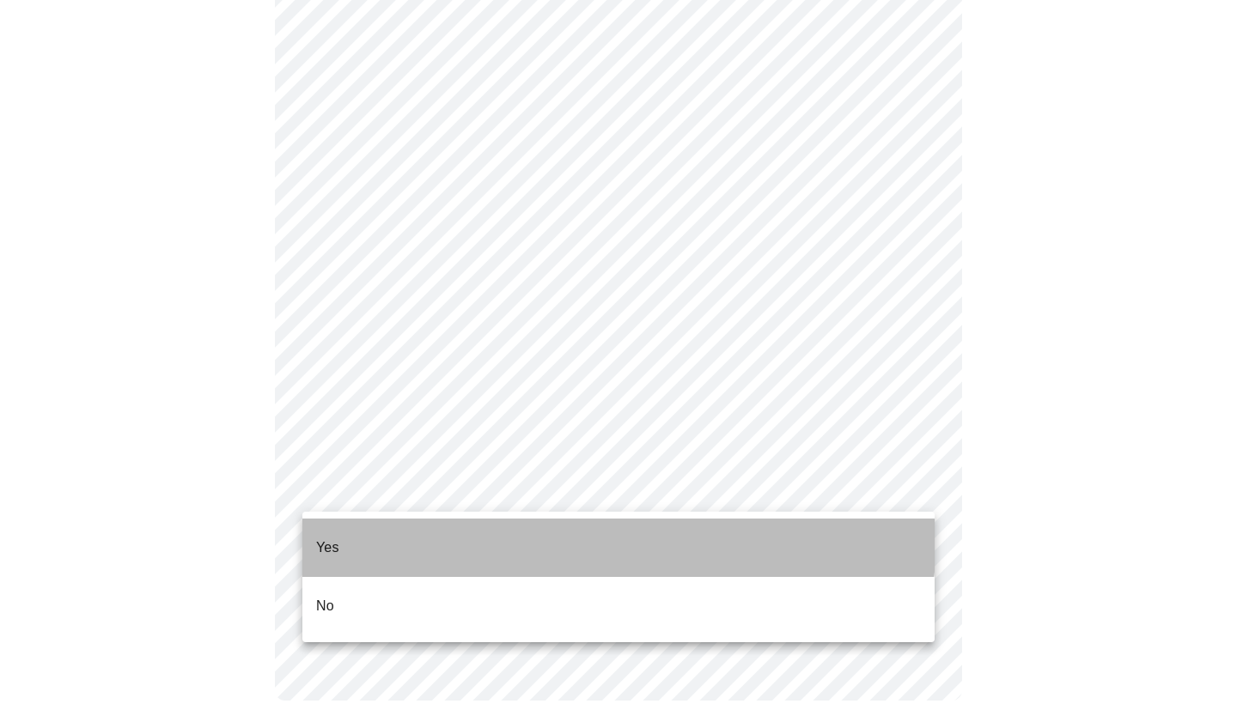
click at [520, 534] on li "Yes" at bounding box center [618, 548] width 632 height 58
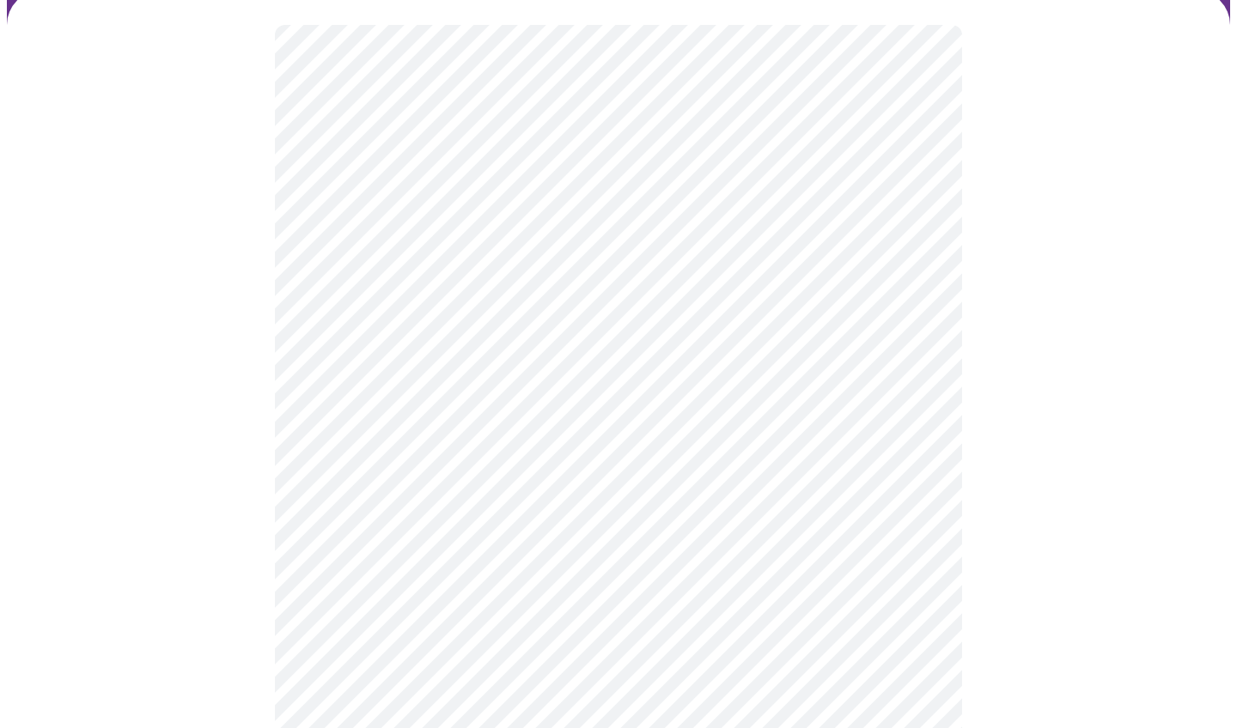
scroll to position [141, 0]
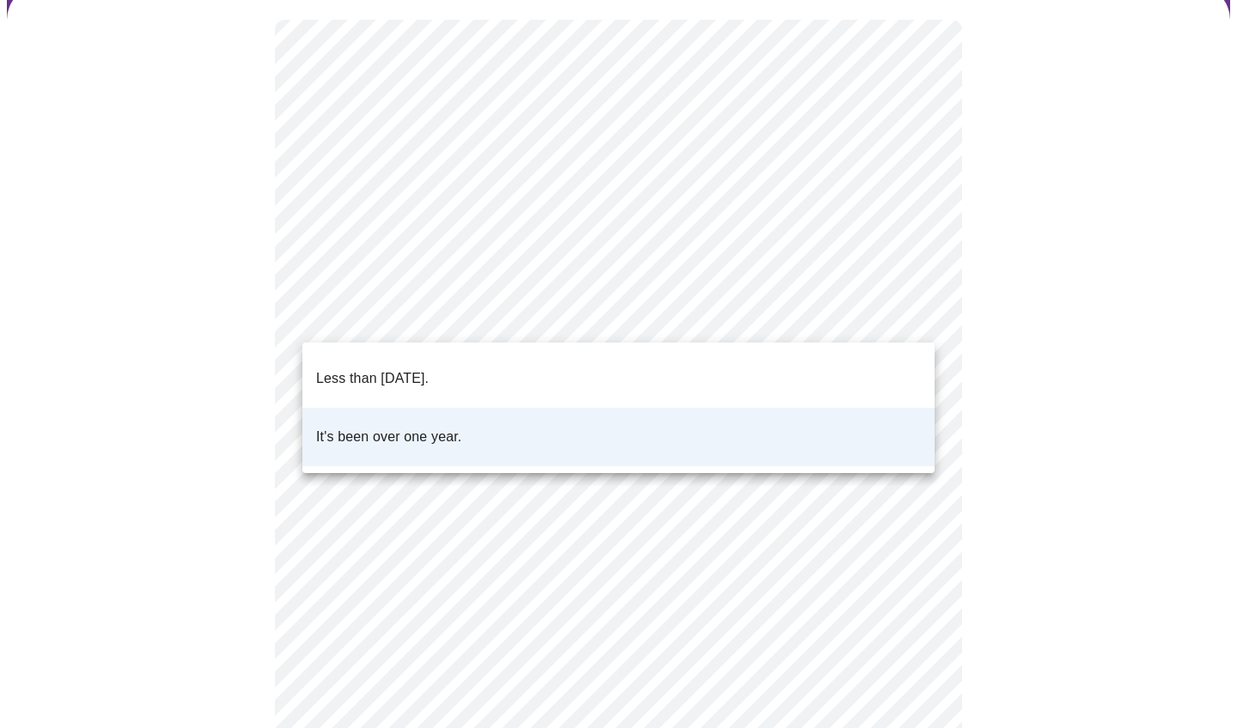
click at [704, 313] on body "MyMenopauseRx Appointments Messaging Labs Uploads Medications Community Refer a…" at bounding box center [618, 500] width 1223 height 1269
click at [704, 379] on li "Less than [DATE]." at bounding box center [618, 379] width 632 height 58
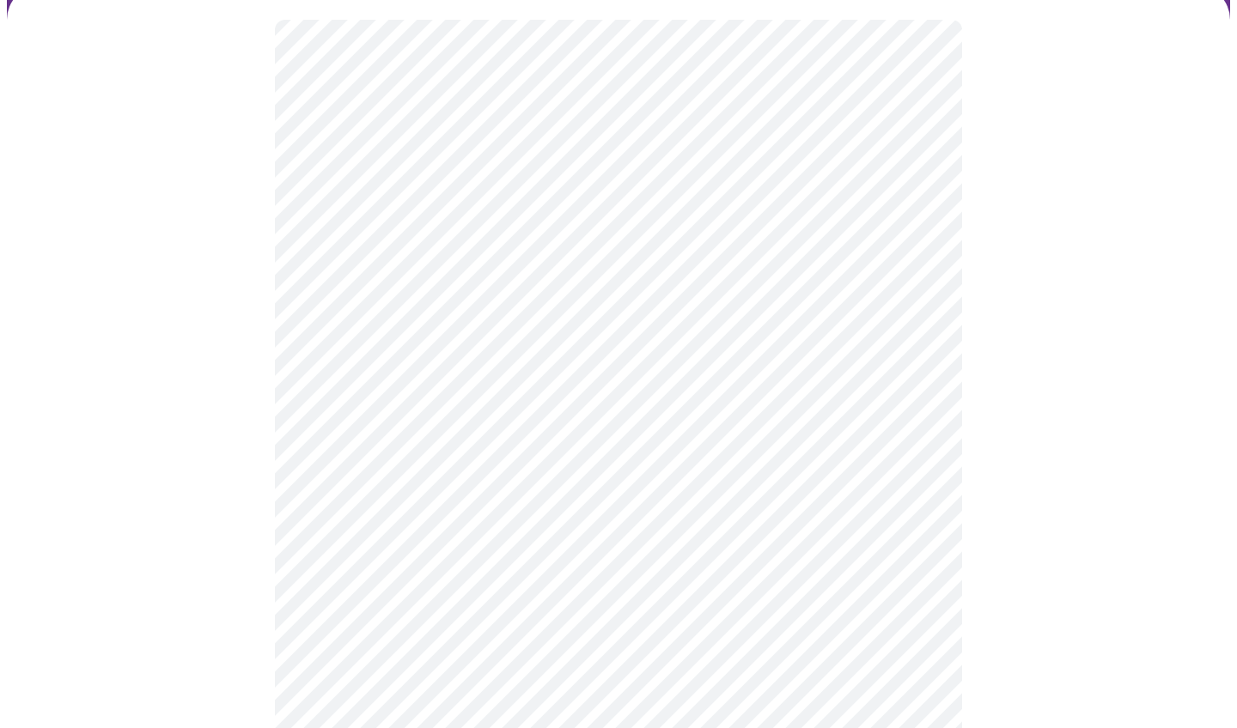
click at [704, 453] on body "MyMenopauseRx Appointments Messaging Labs Uploads Medications Community Refer a…" at bounding box center [618, 500] width 1223 height 1269
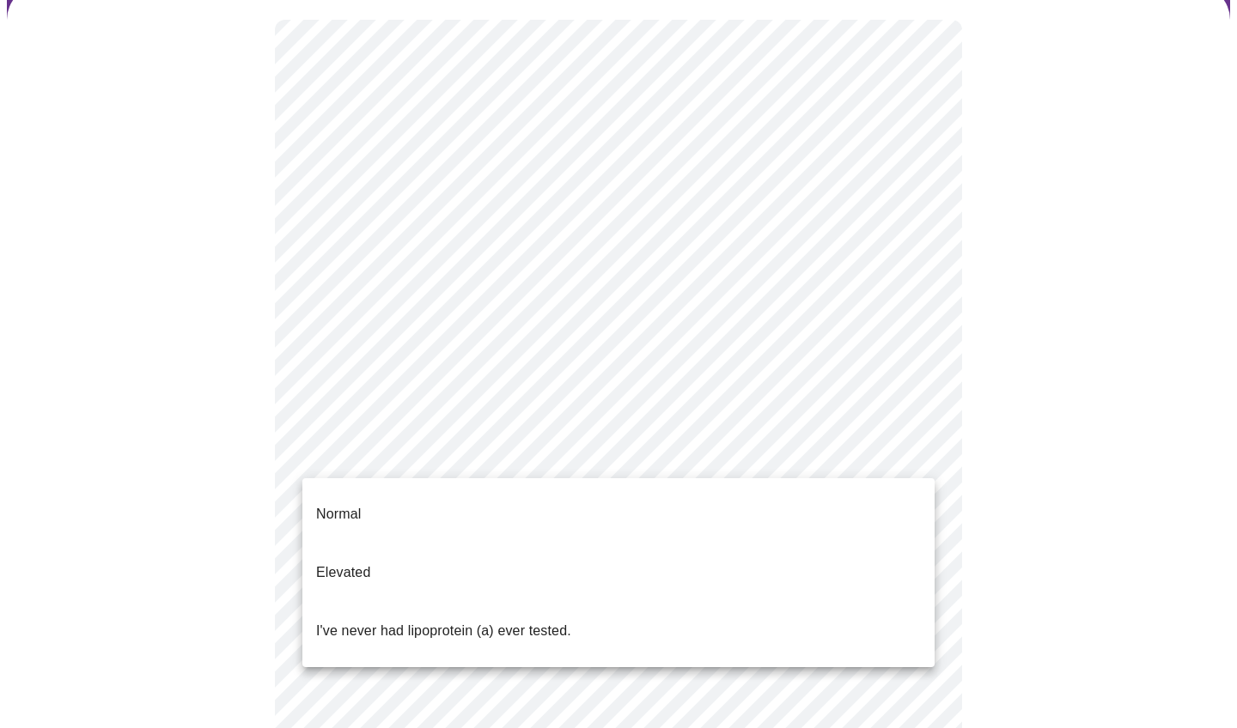
click at [704, 476] on div at bounding box center [618, 364] width 1237 height 728
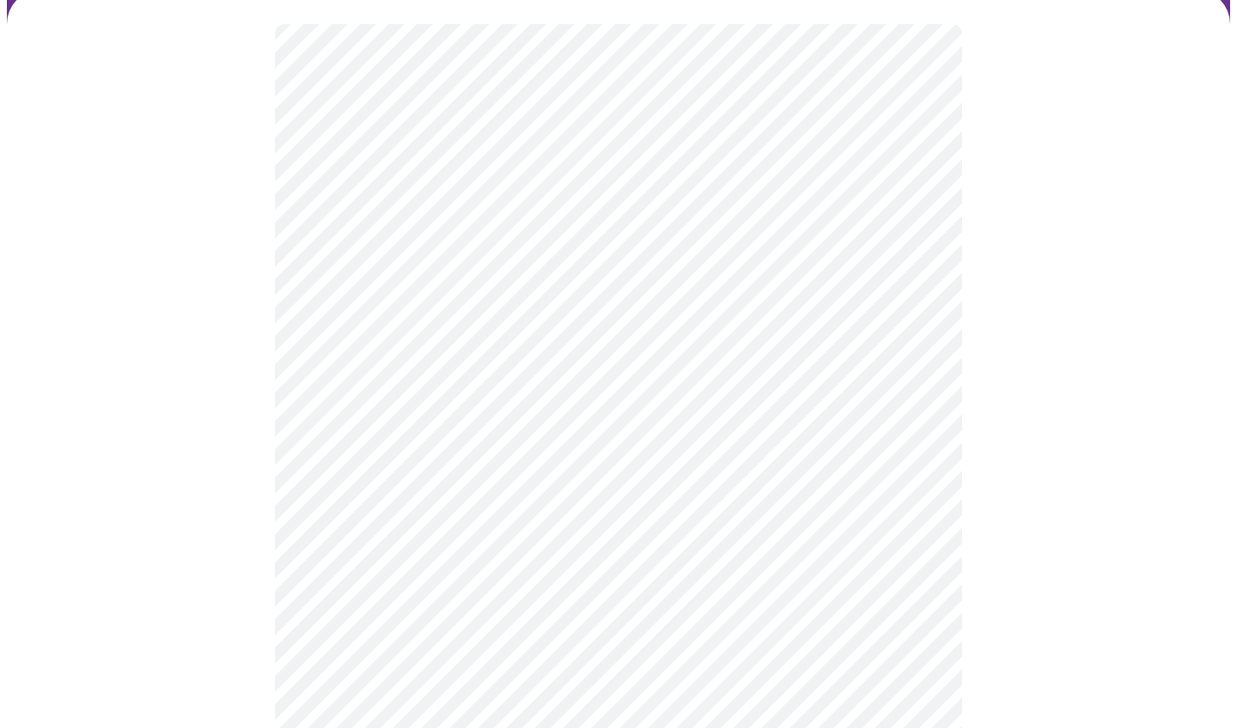
scroll to position [137, 0]
click at [704, 468] on body "MyMenopauseRx Appointments Messaging Labs Uploads Medications Community Refer a…" at bounding box center [618, 504] width 1223 height 1269
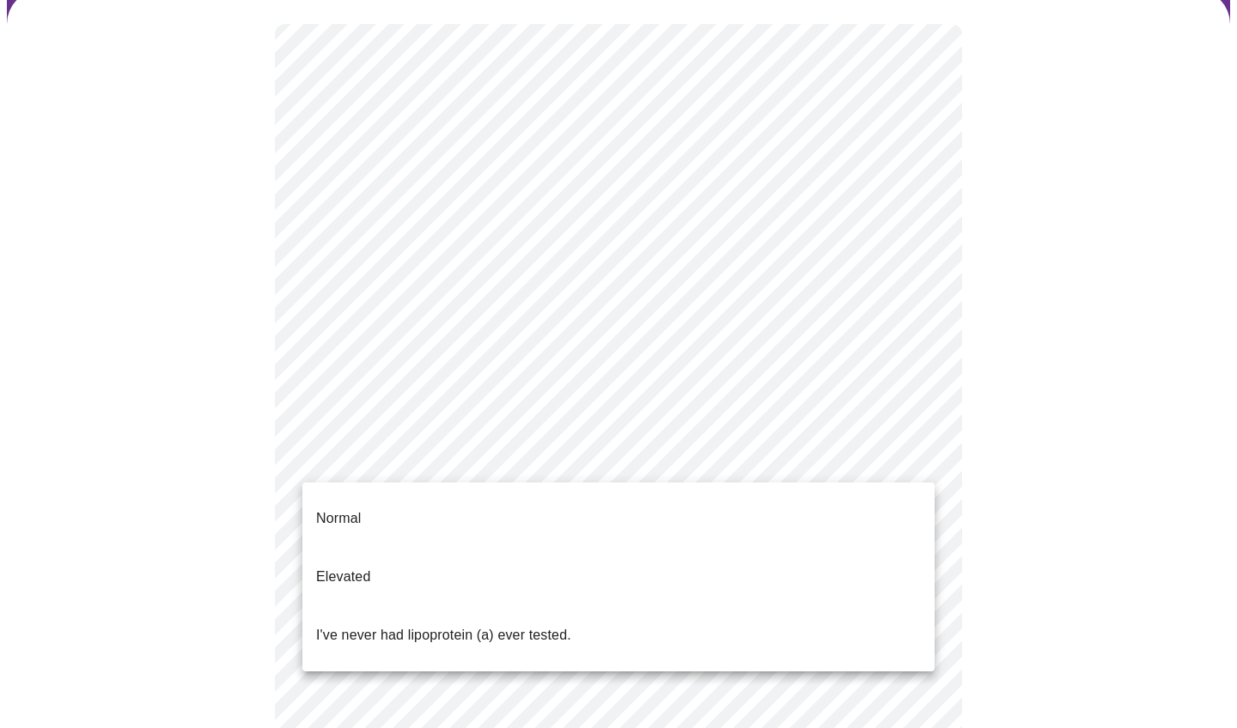
click at [704, 606] on li "I've never had lipoprotein (a) ever tested." at bounding box center [618, 635] width 632 height 58
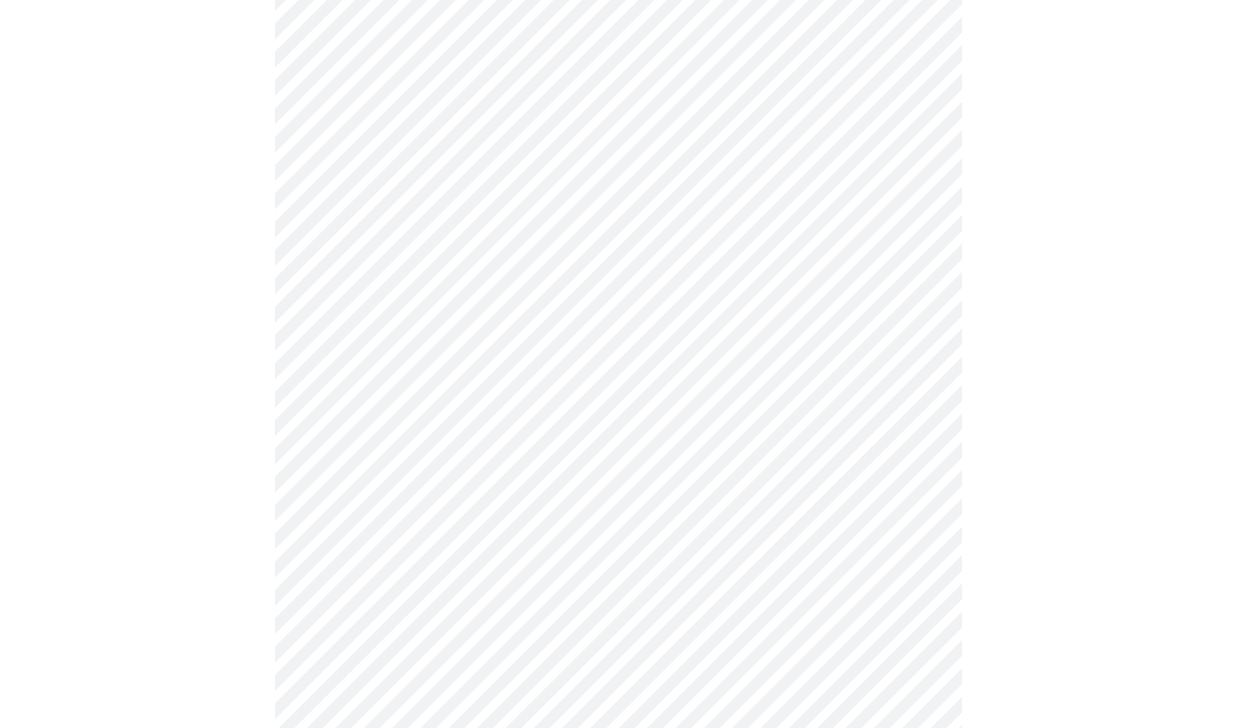
scroll to position [4371, 0]
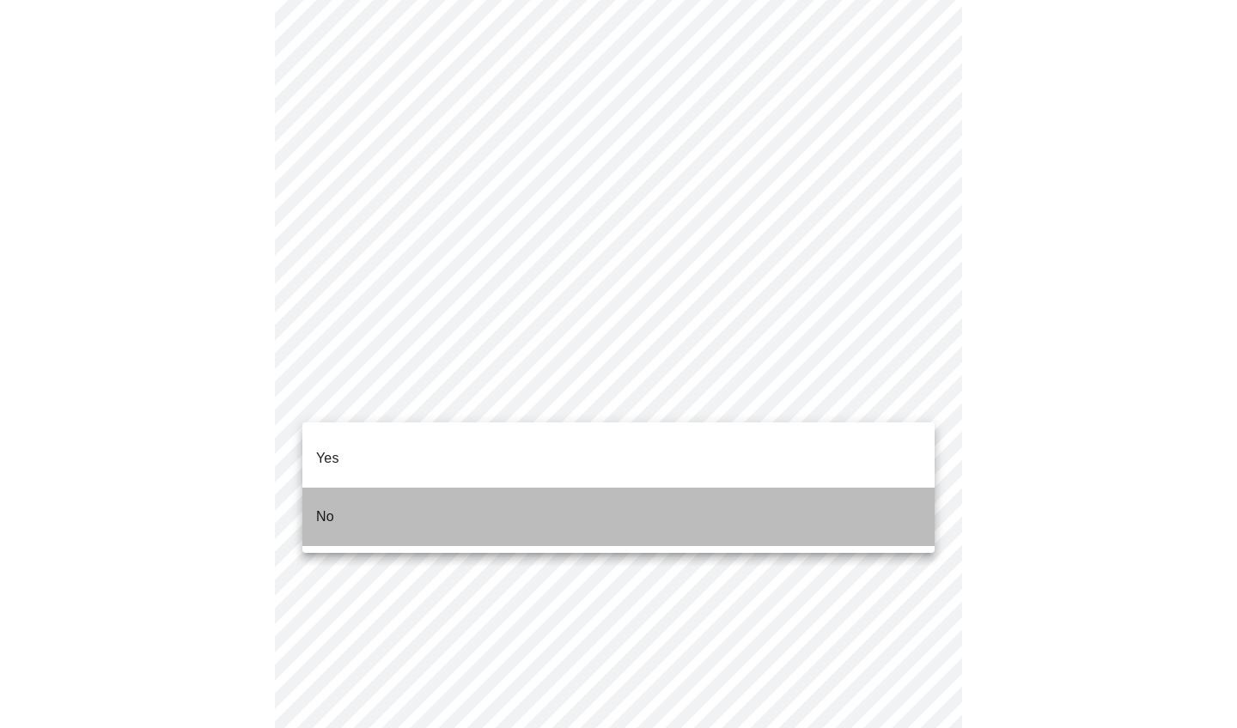
click at [582, 509] on li "No" at bounding box center [618, 517] width 632 height 58
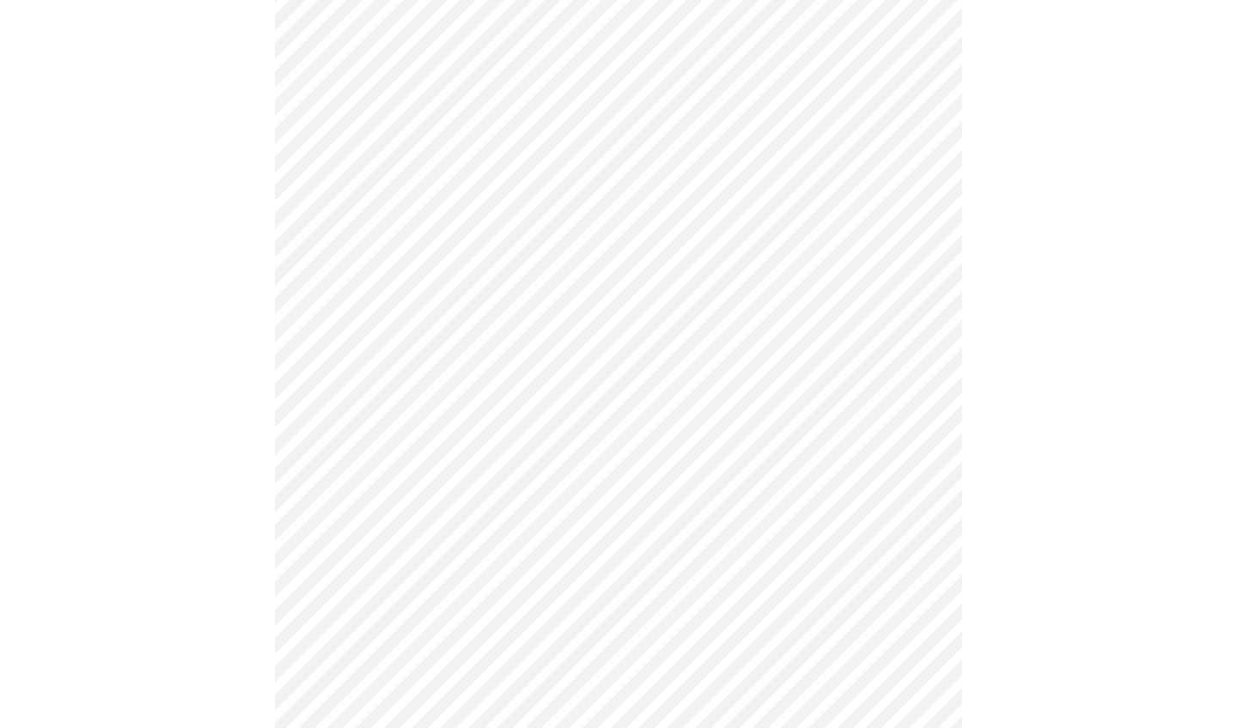
scroll to position [1366, 0]
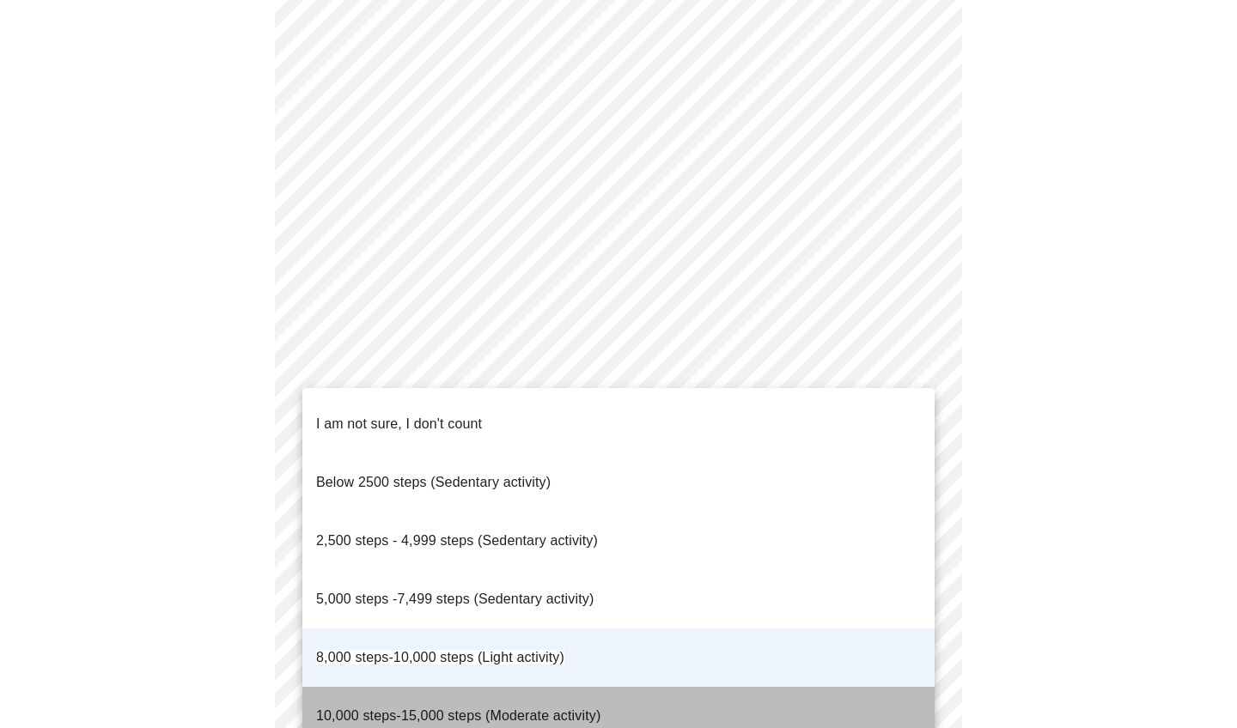
click at [569, 706] on span "10,000 steps-15,000 steps (Moderate activity)" at bounding box center [458, 716] width 284 height 15
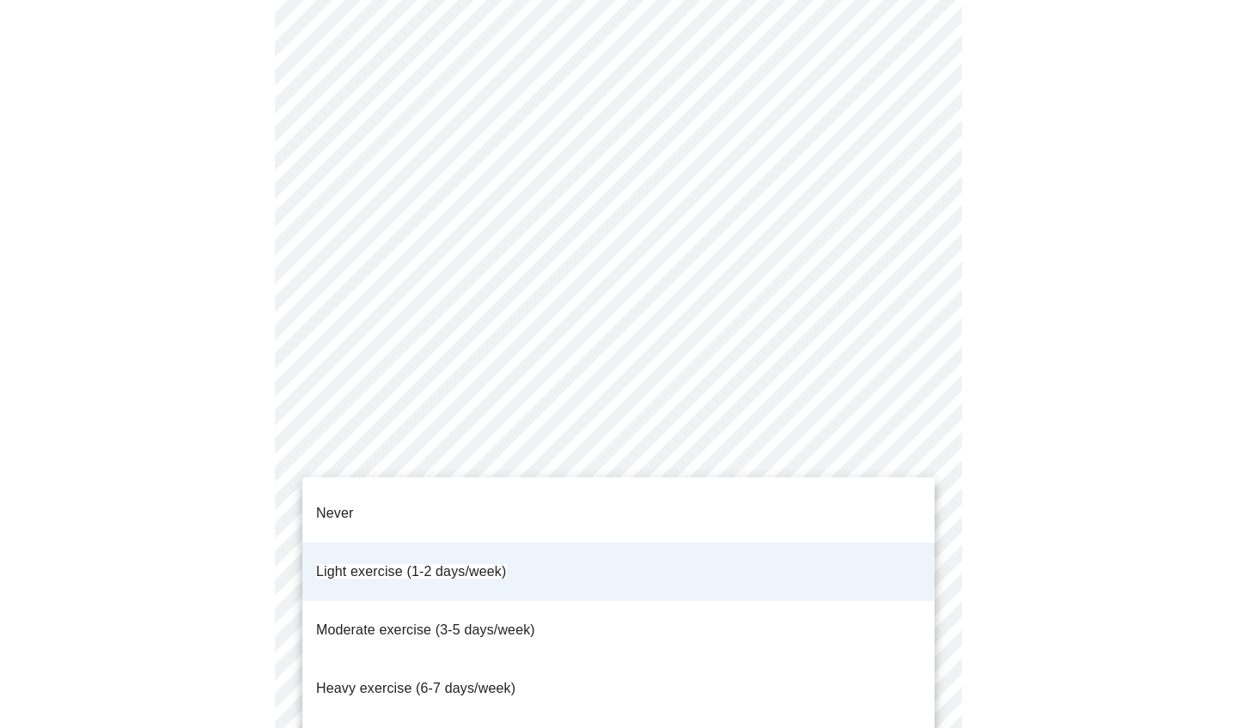
click at [704, 601] on li "Moderate exercise (3-5 days/week)" at bounding box center [618, 630] width 632 height 58
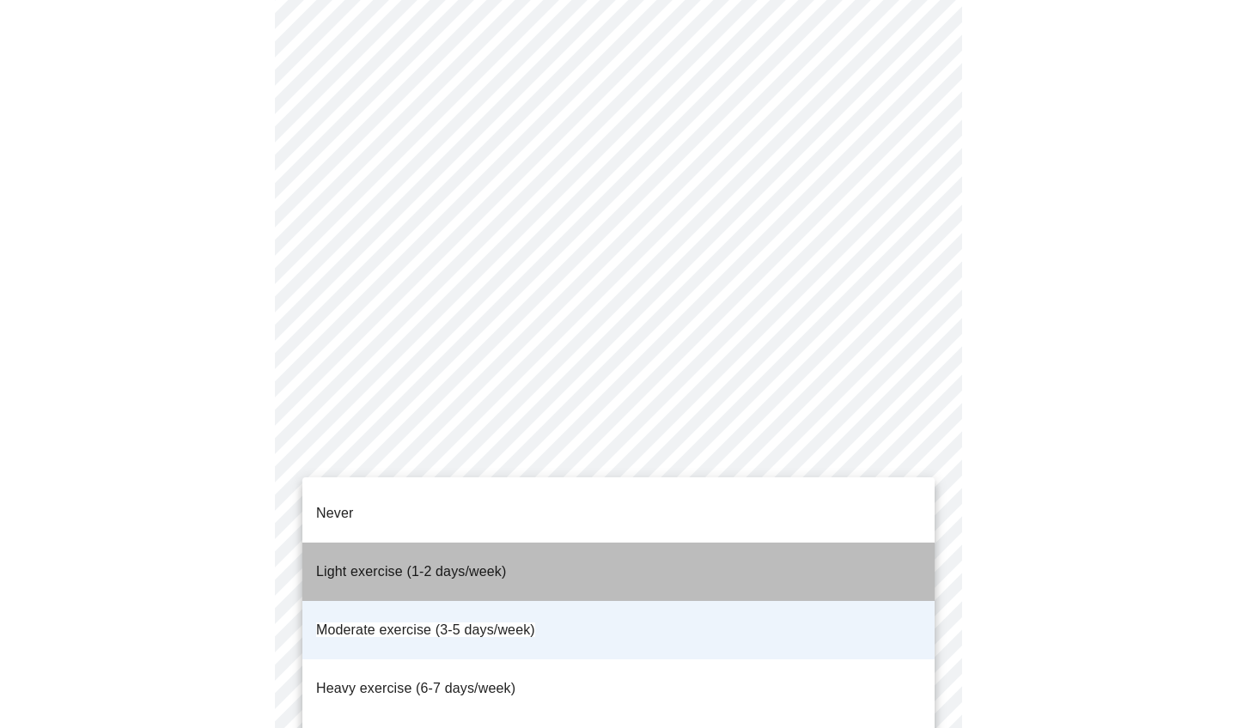
click at [704, 557] on li "Light exercise (1-2 days/week)" at bounding box center [618, 572] width 632 height 58
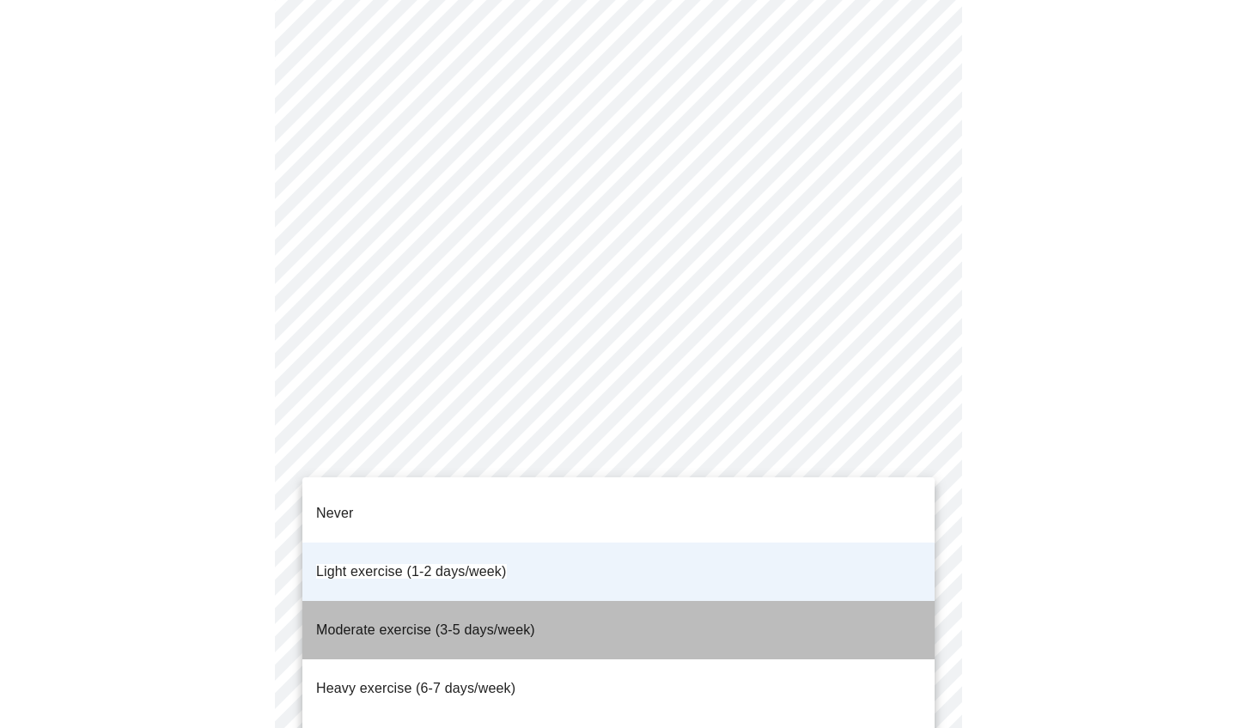
click at [704, 601] on li "Moderate exercise (3-5 days/week)" at bounding box center [618, 630] width 632 height 58
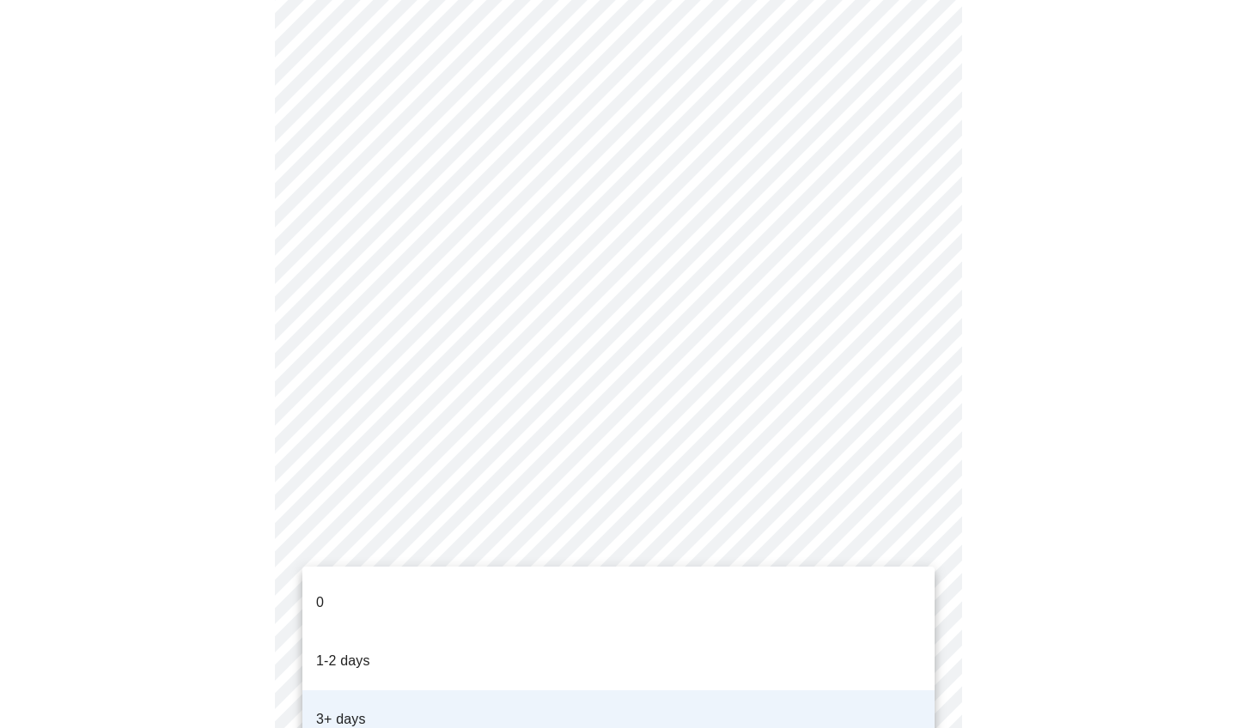
click at [704, 695] on li "3+ days" at bounding box center [618, 720] width 632 height 58
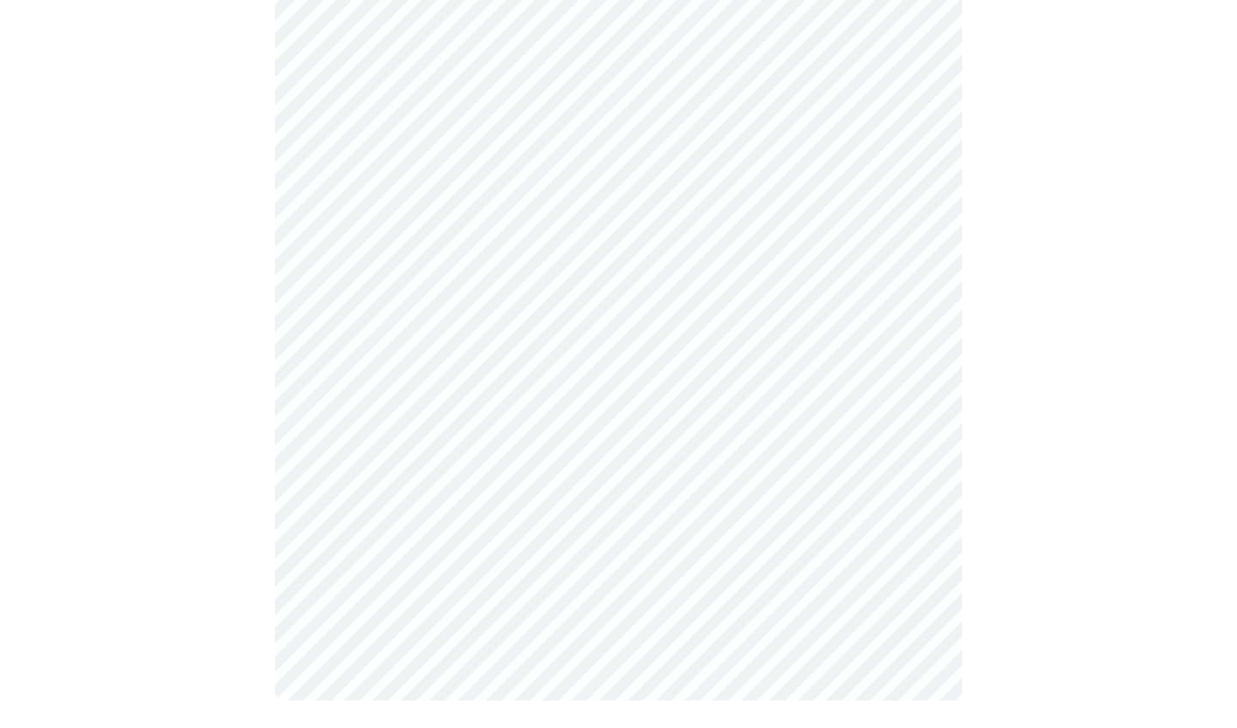
scroll to position [0, 0]
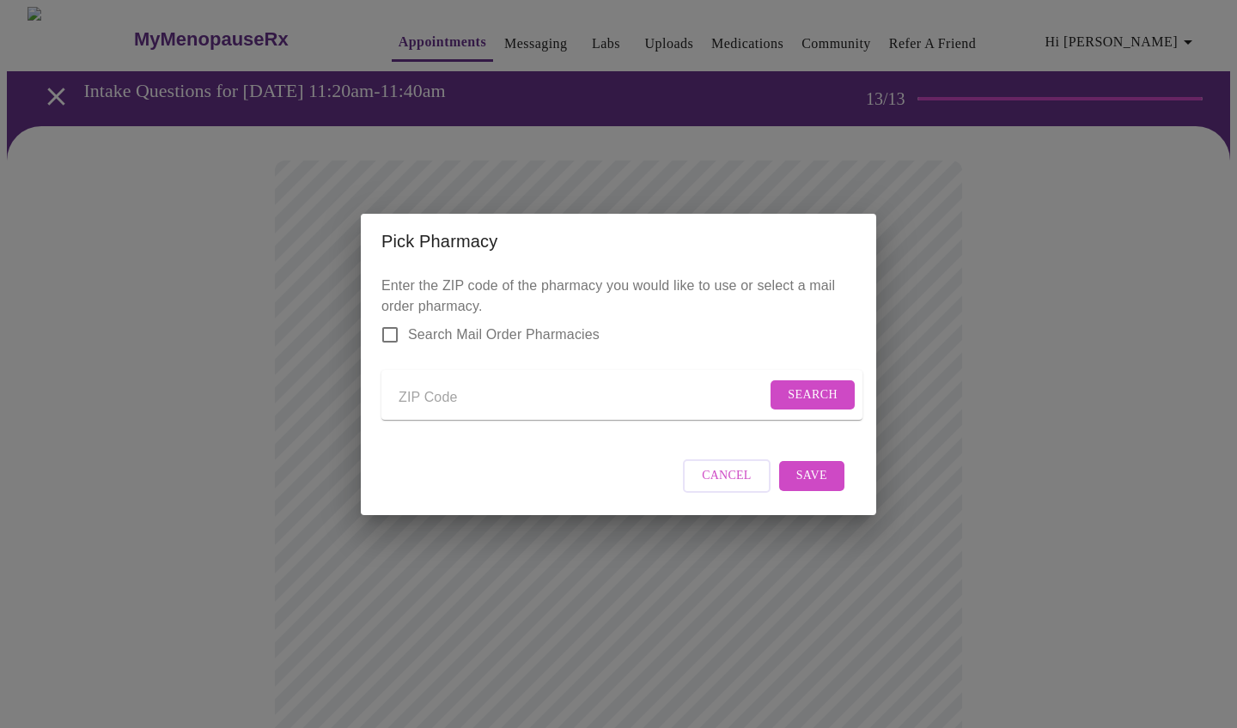
click at [704, 332] on div "Pick Pharmacy Enter the ZIP code of the pharmacy you would like to use or selec…" at bounding box center [618, 364] width 1237 height 728
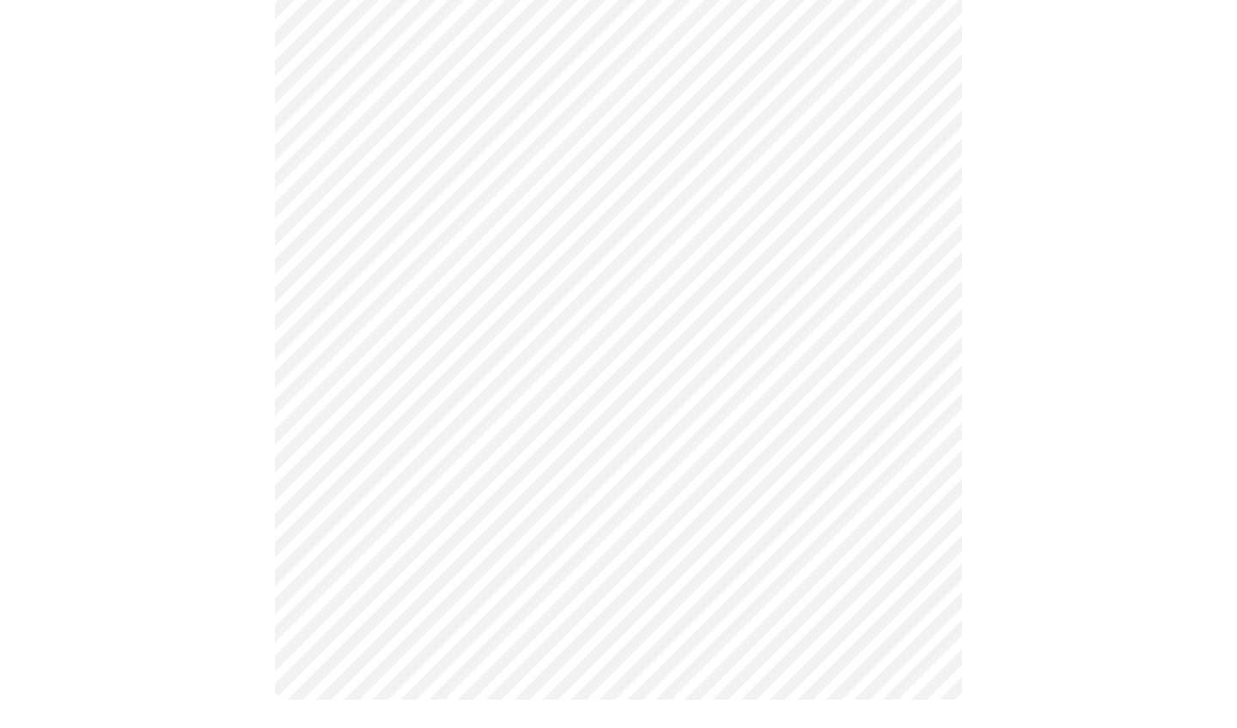
scroll to position [780, 0]
